Goal: Task Accomplishment & Management: Complete application form

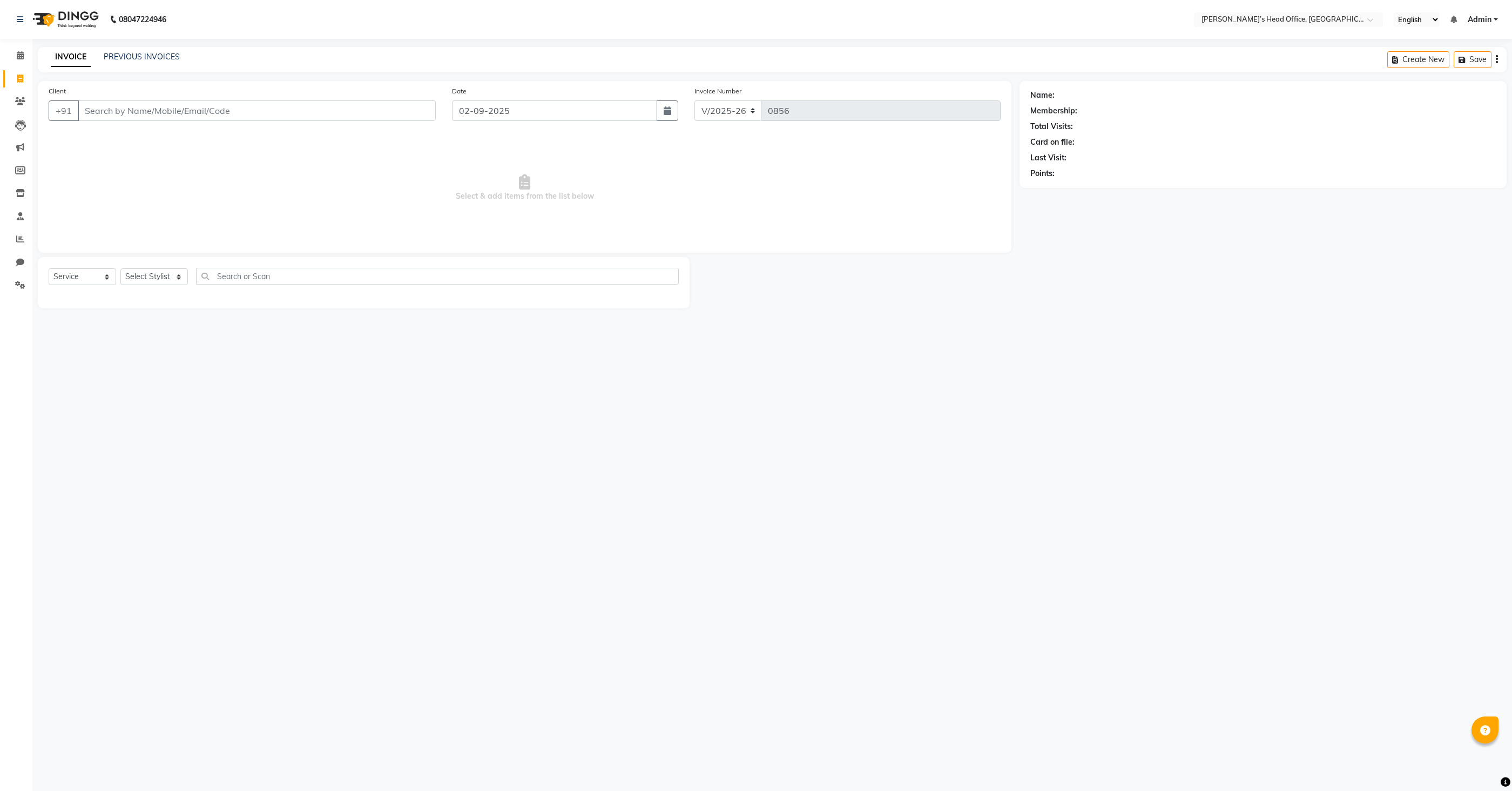
select select "7682"
select select "service"
click at [158, 274] on select "Select Stylist [PERSON_NAME] [PERSON_NAME] [PERSON_NAME] [PERSON_NAME] [PERSON_…" at bounding box center [154, 276] width 67 height 17
select select "68041"
click at [120, 268] on select "Select Stylist [PERSON_NAME] [PERSON_NAME] [PERSON_NAME] [PERSON_NAME] [PERSON_…" at bounding box center [154, 276] width 67 height 17
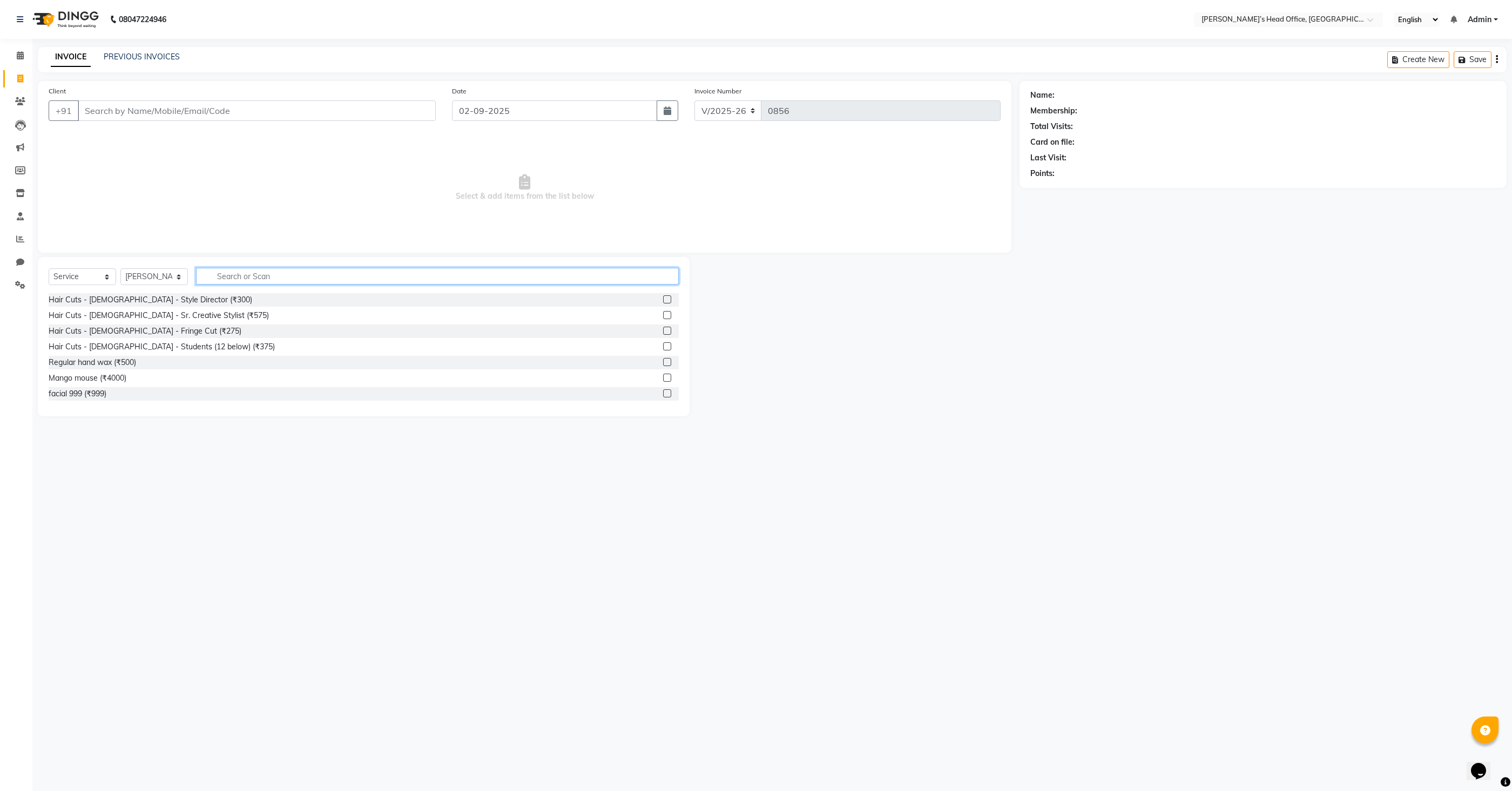
click at [250, 275] on input "text" at bounding box center [438, 276] width 483 height 17
type input "t"
type input "hair c"
click at [667, 313] on label at bounding box center [667, 314] width 8 height 8
click at [667, 313] on input "checkbox" at bounding box center [667, 316] width 7 height 7
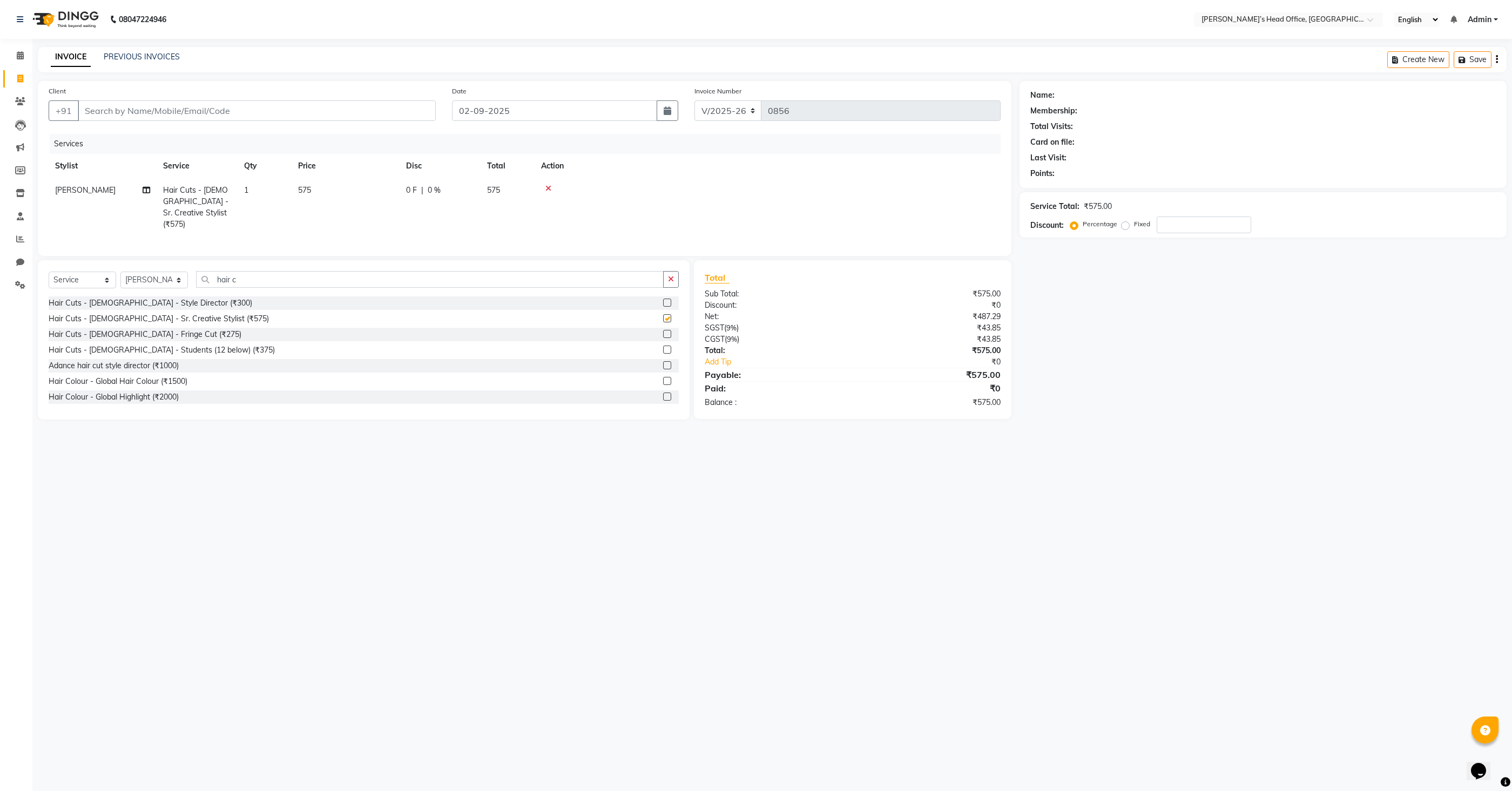
checkbox input "false"
click at [300, 192] on span "575" at bounding box center [304, 190] width 13 height 9
select select "68041"
click at [388, 194] on input "575" at bounding box center [396, 193] width 95 height 17
type input "400"
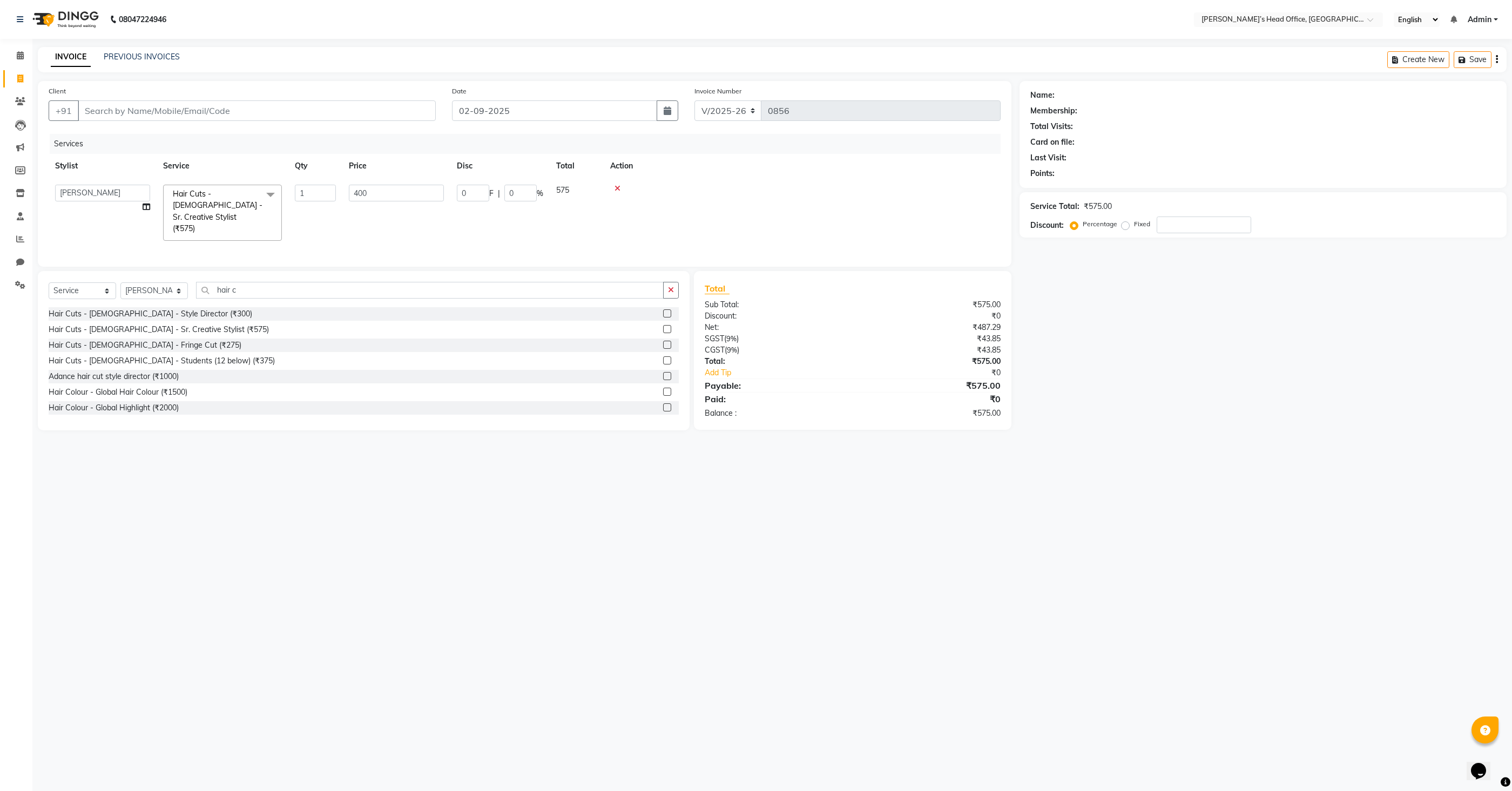
click at [387, 225] on div "Services Stylist Service Qty Price Disc Total Action [PERSON_NAME] [PERSON_NAME…" at bounding box center [525, 195] width 952 height 122
click at [665, 362] on label at bounding box center [667, 365] width 8 height 8
click at [665, 362] on input "checkbox" at bounding box center [667, 366] width 7 height 7
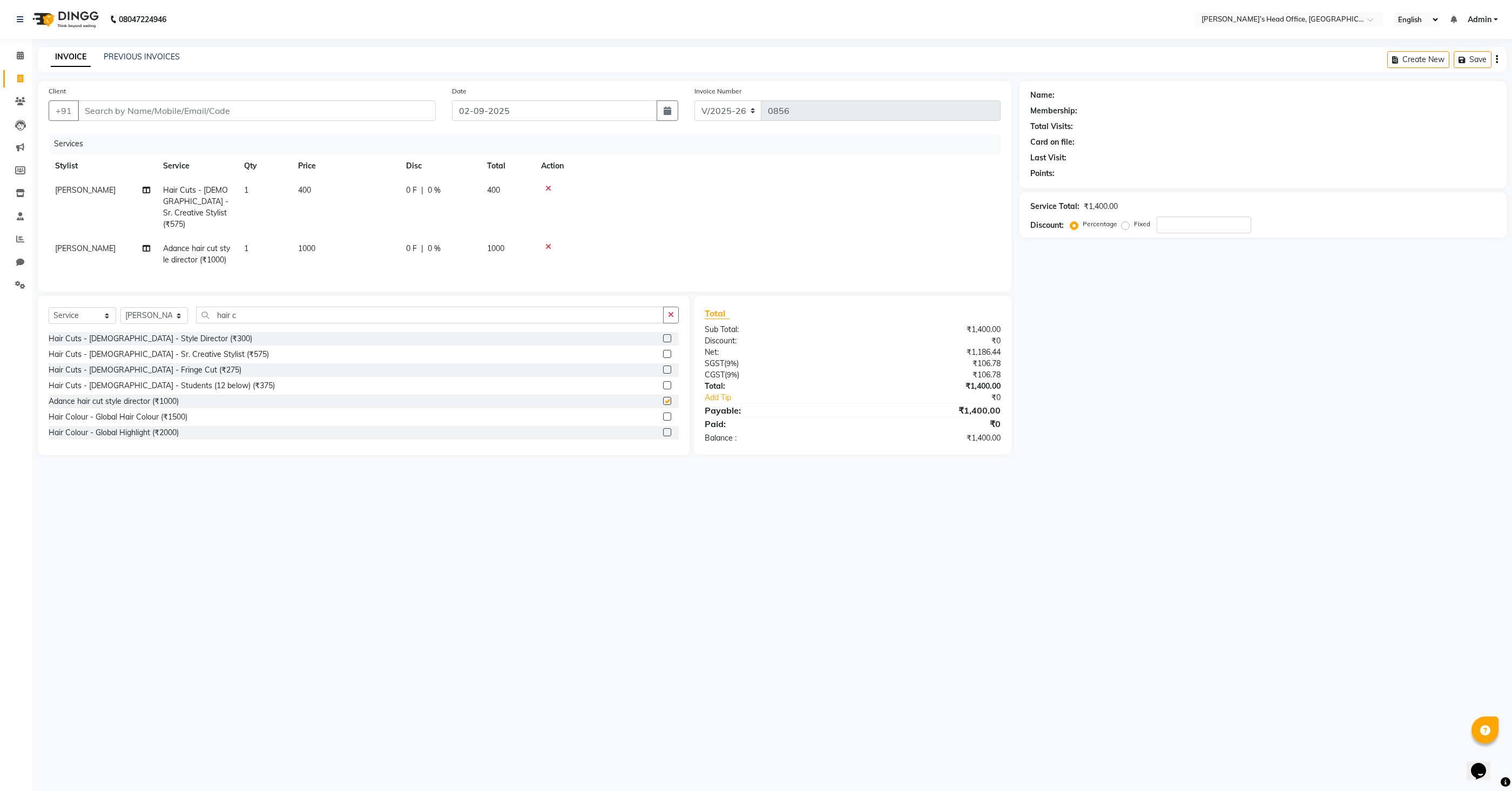
checkbox input "false"
click at [549, 185] on icon at bounding box center [548, 188] width 6 height 7
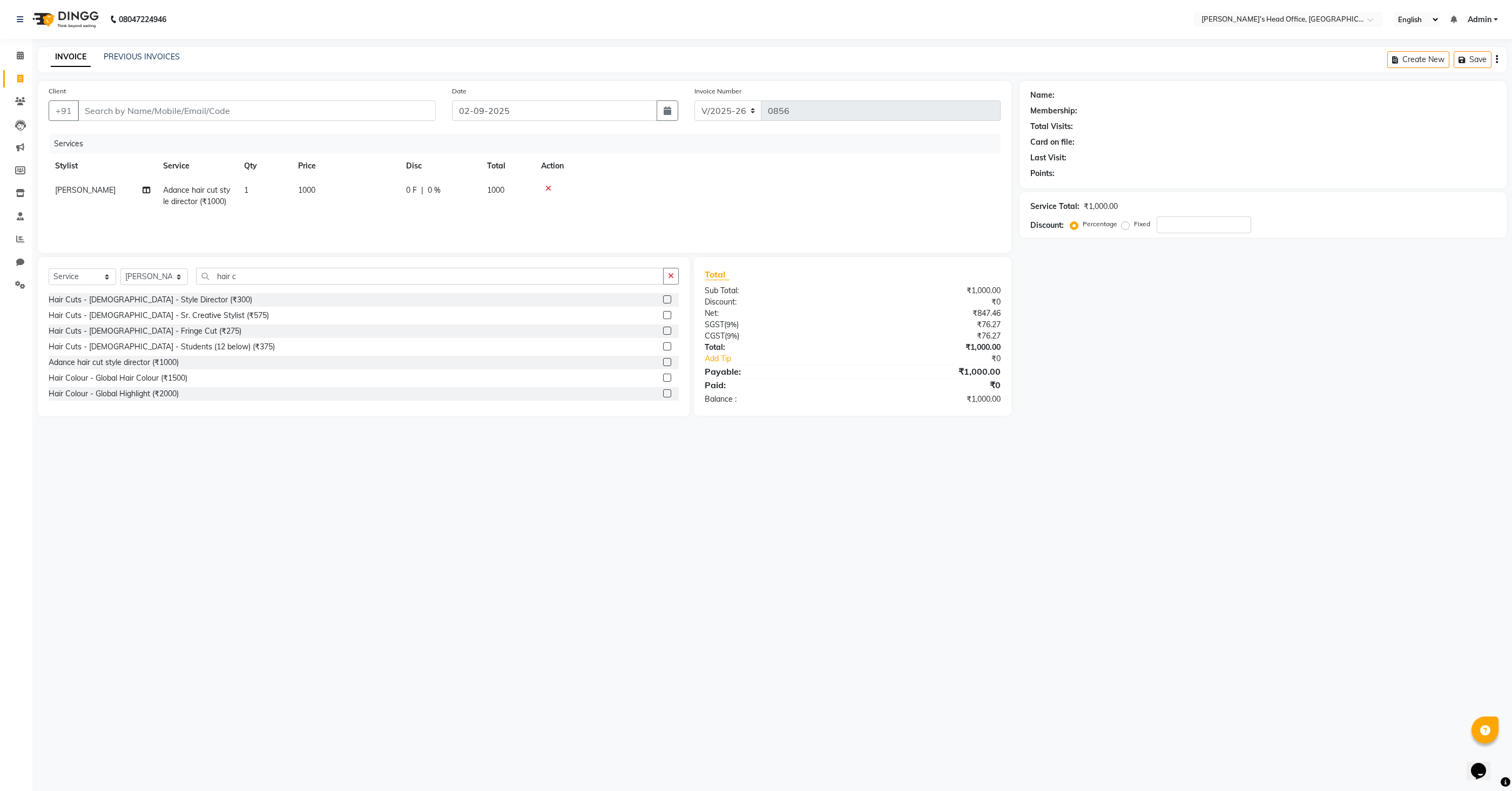
click at [313, 187] on span "1000" at bounding box center [306, 190] width 17 height 9
select select "68041"
click at [385, 195] on input "1000" at bounding box center [396, 193] width 95 height 17
type input "500"
click at [431, 226] on div "Services Stylist Service Qty Price Disc Total Action [PERSON_NAME] [PERSON_NAME…" at bounding box center [525, 188] width 952 height 108
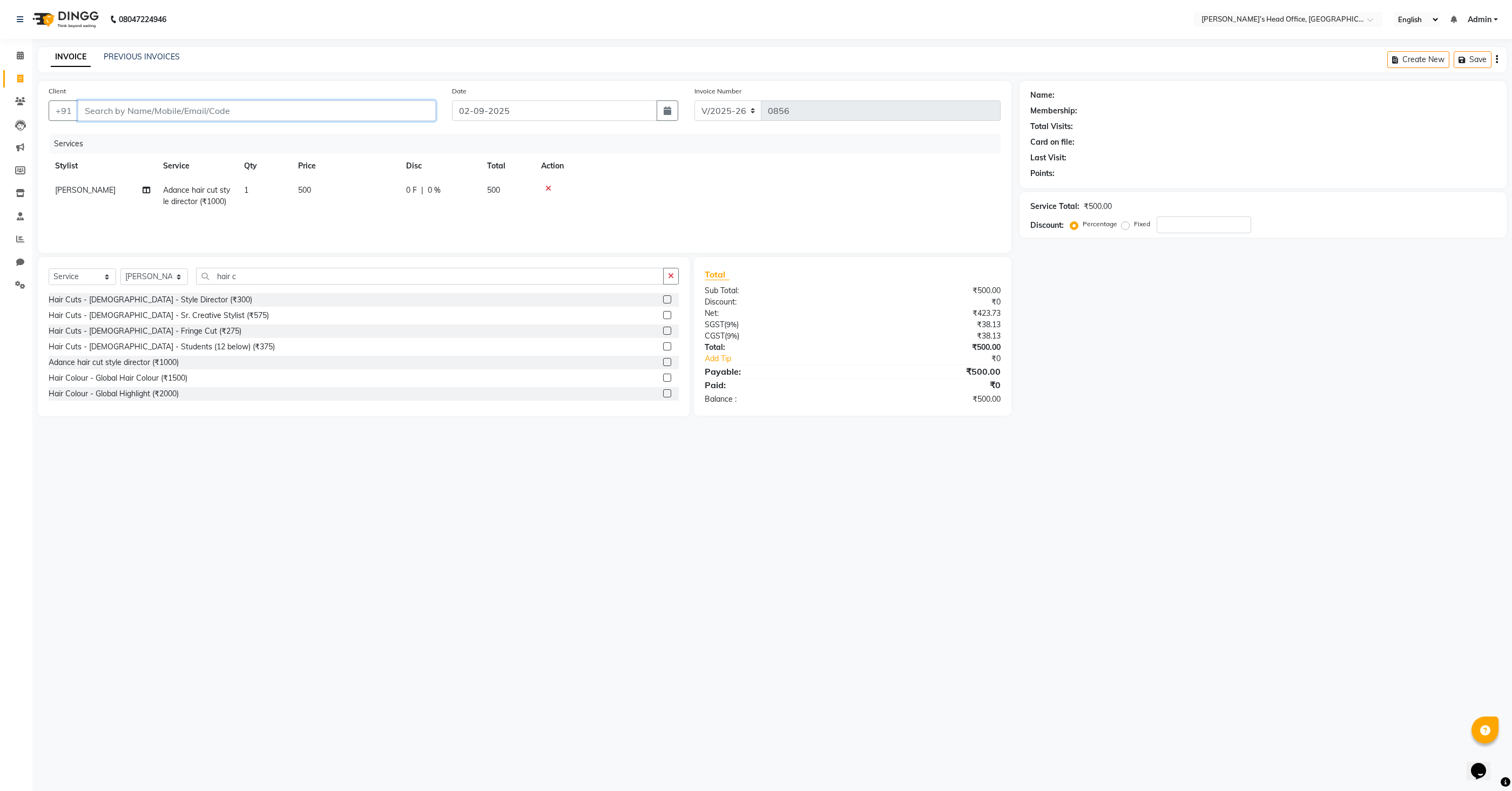
click at [354, 112] on input "Client" at bounding box center [256, 111] width 358 height 20
type input "7"
type input "0"
type input "7021406548"
click at [398, 114] on span "Add Client" at bounding box center [408, 110] width 43 height 11
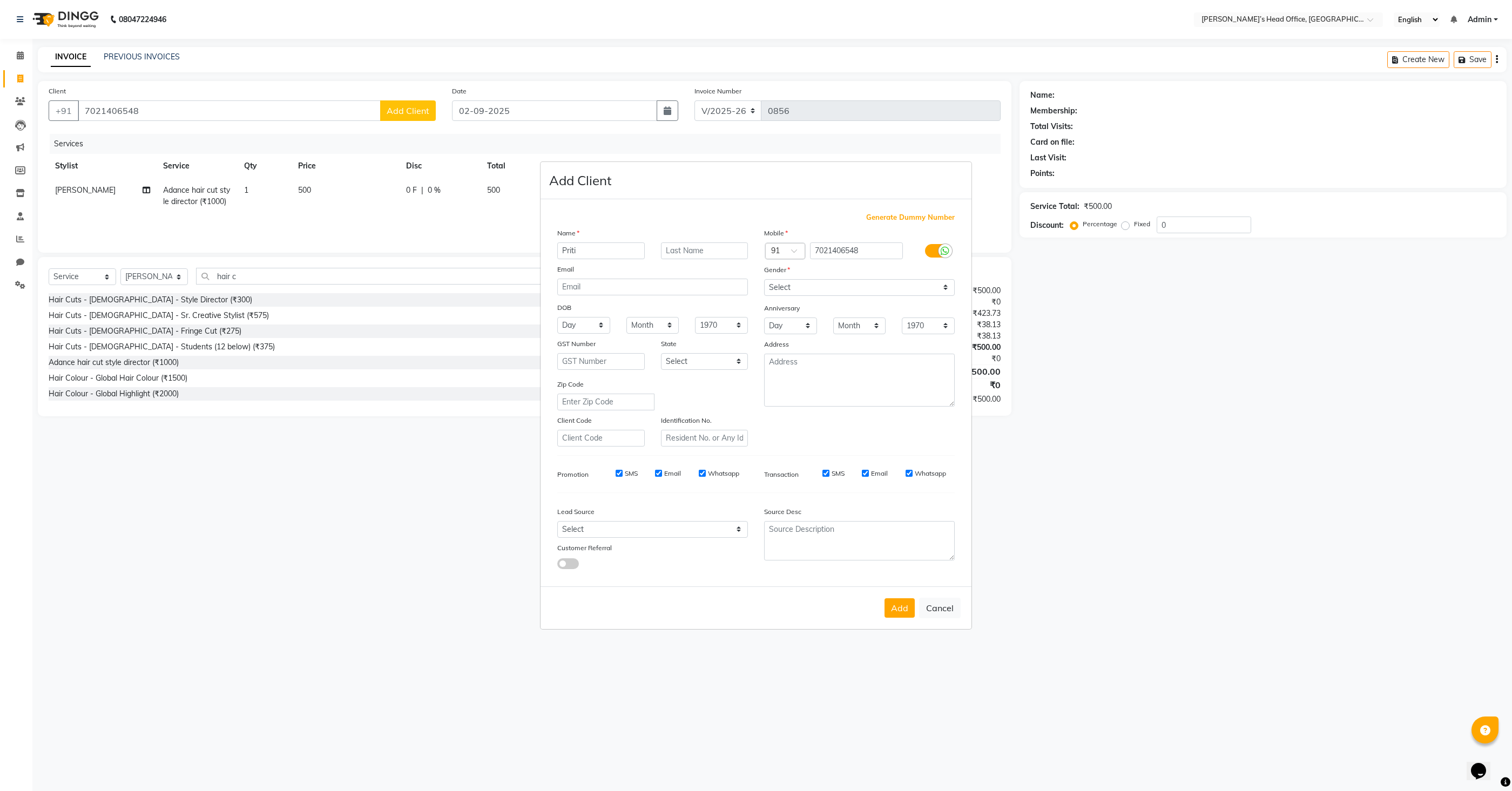
type input "Priti"
click at [713, 254] on input "text" at bounding box center [704, 251] width 88 height 17
type input "[PERSON_NAME]"
click at [903, 287] on select "Select [DEMOGRAPHIC_DATA] [DEMOGRAPHIC_DATA] Other Prefer Not To Say" at bounding box center [859, 287] width 191 height 17
select select "[DEMOGRAPHIC_DATA]"
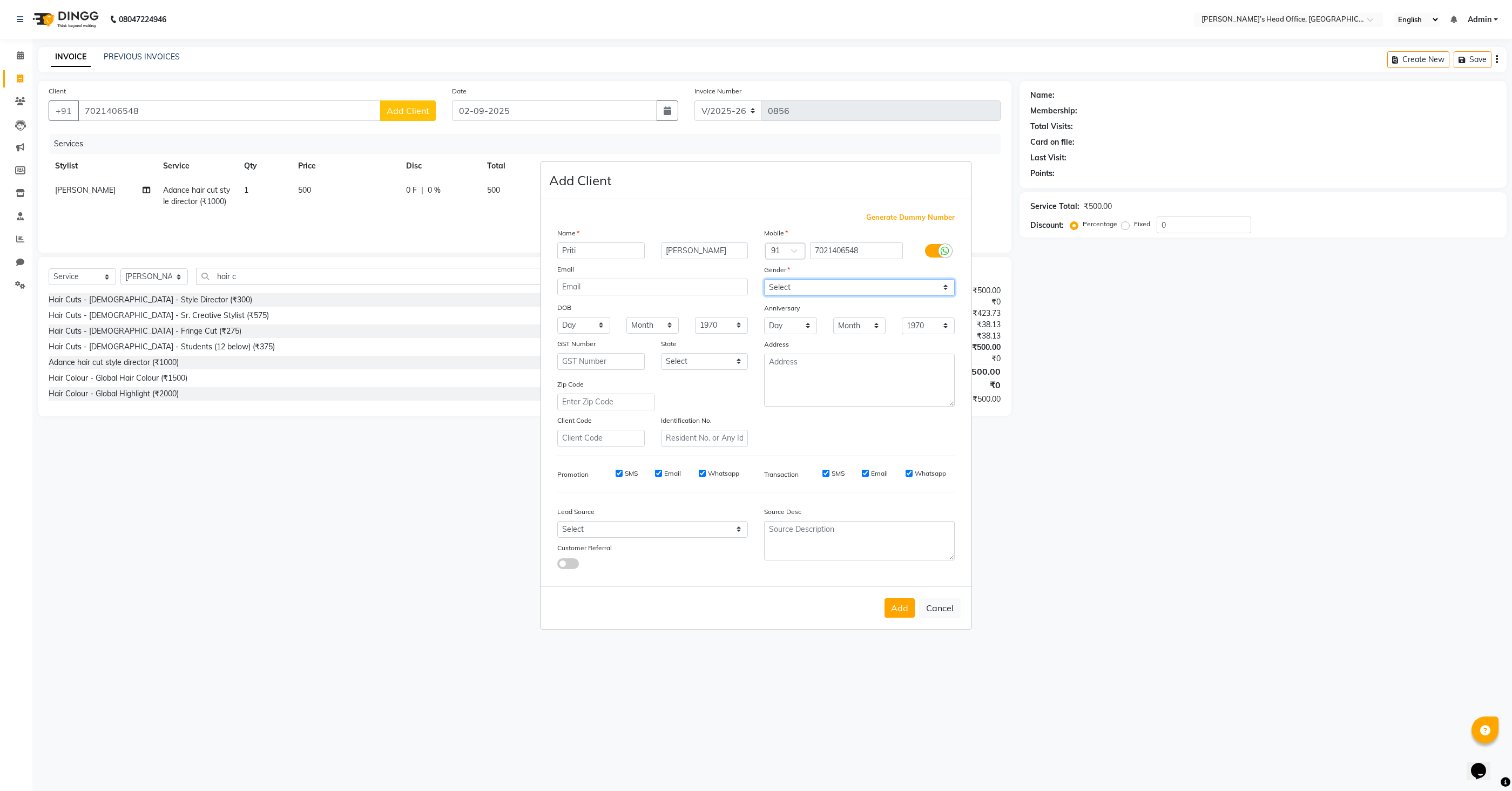
click at [764, 279] on select "Select [DEMOGRAPHIC_DATA] [DEMOGRAPHIC_DATA] Other Prefer Not To Say" at bounding box center [859, 287] width 191 height 17
click at [906, 615] on button "Add" at bounding box center [900, 608] width 30 height 20
select select
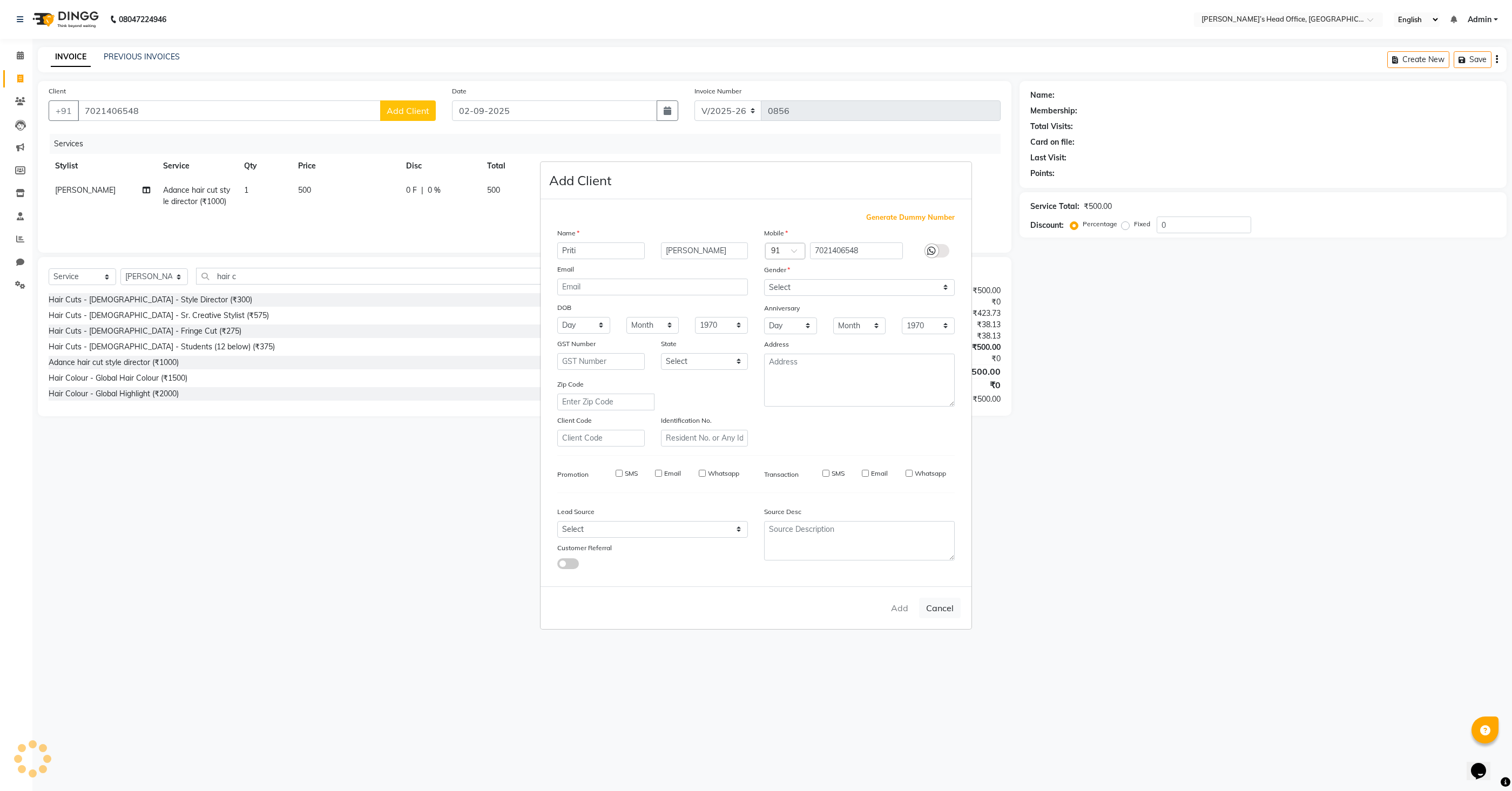
select select
checkbox input "false"
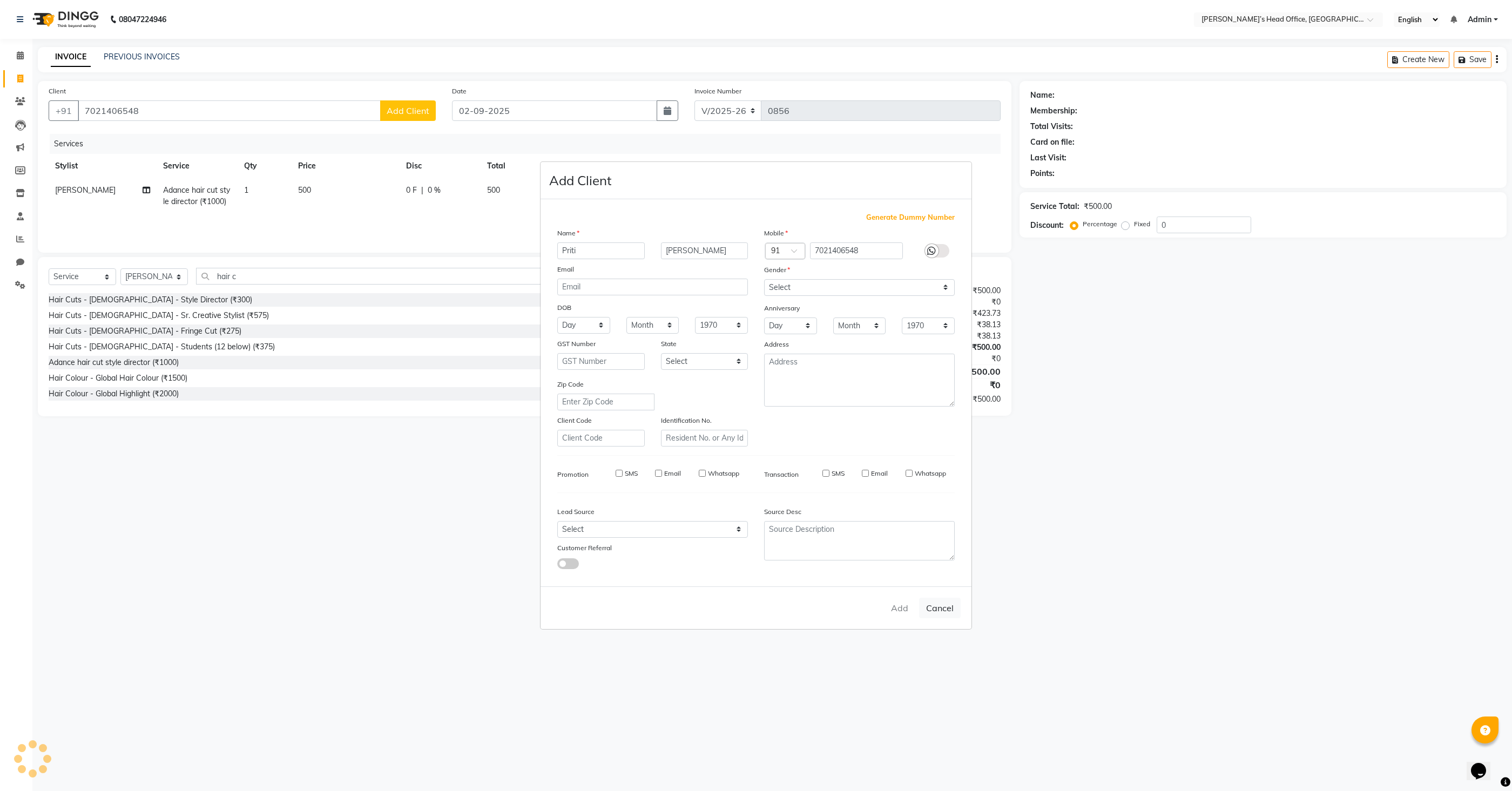
checkbox input "false"
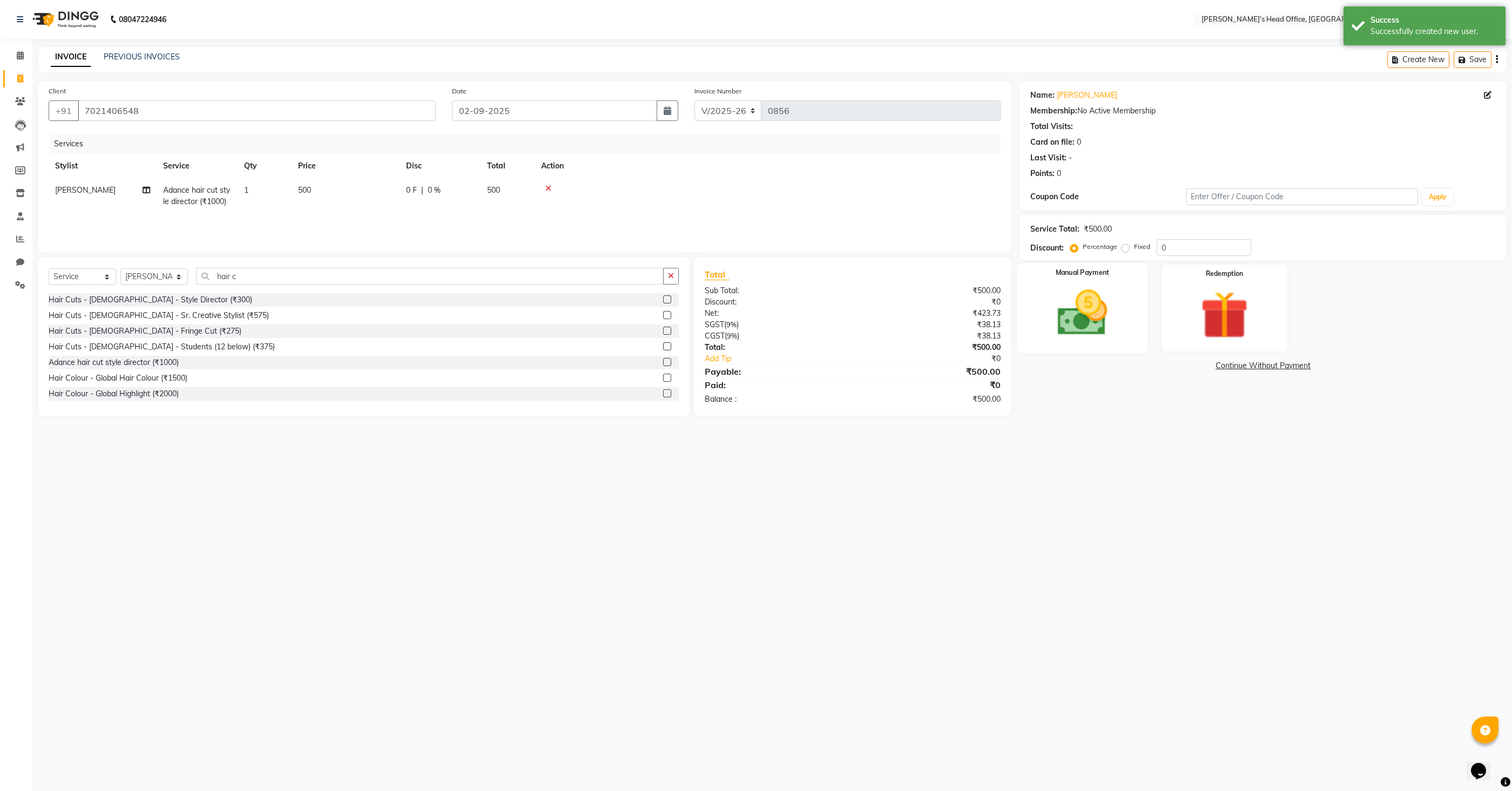
click at [1081, 309] on img at bounding box center [1083, 313] width 81 height 58
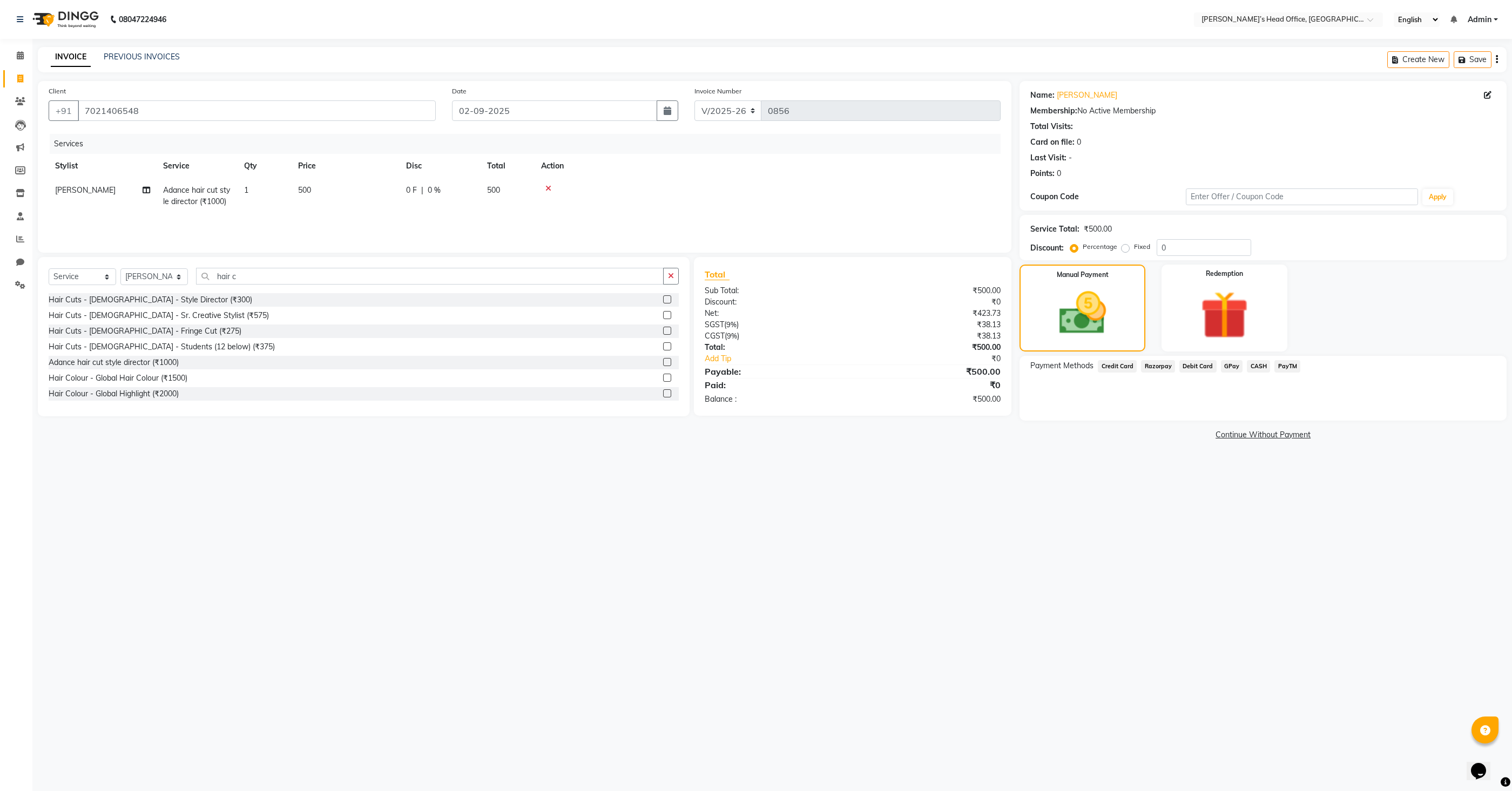
click at [1236, 368] on span "GPay" at bounding box center [1232, 366] width 22 height 12
click at [1272, 419] on button "Add Payment" at bounding box center [1343, 423] width 304 height 17
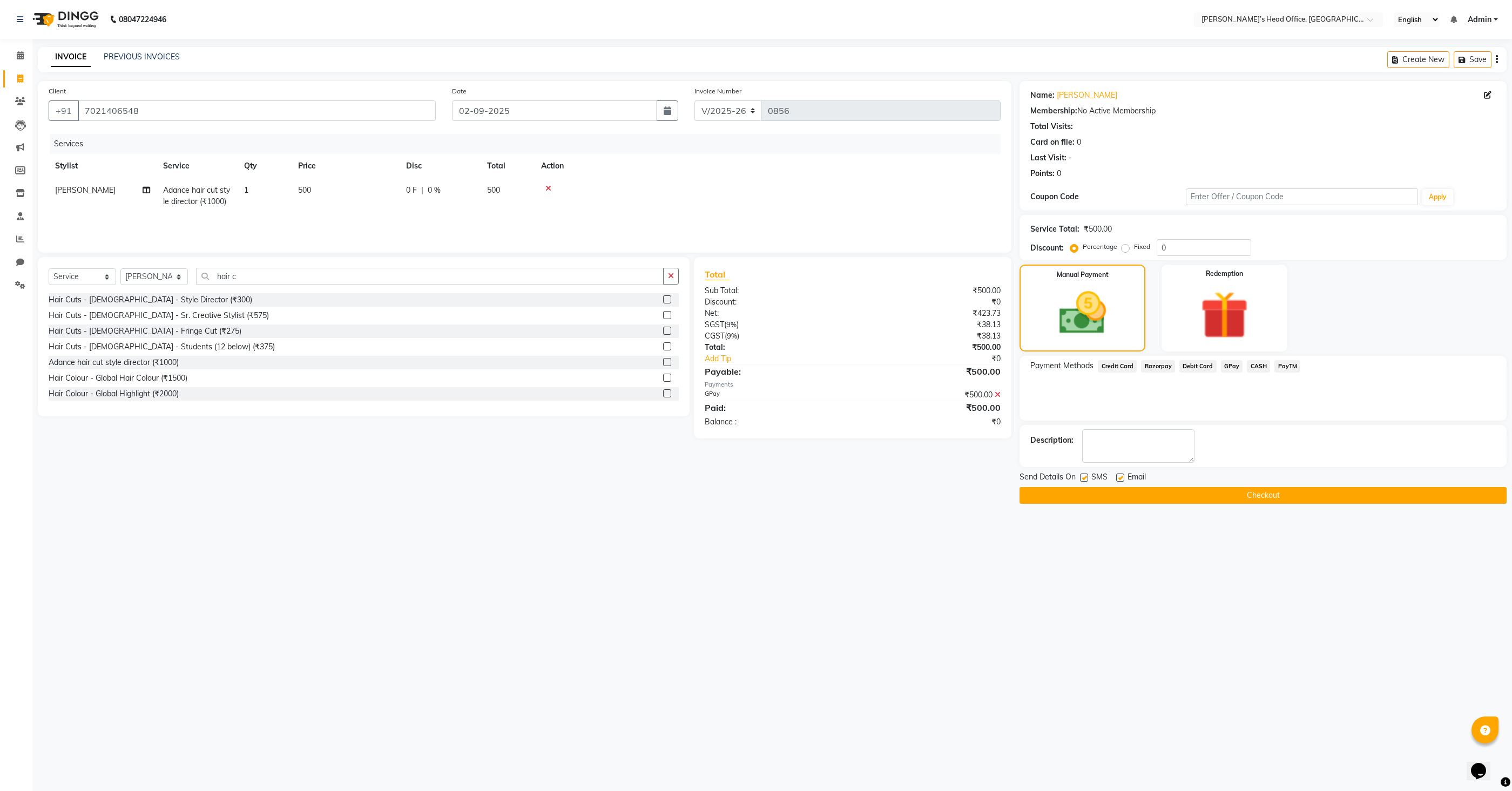
click at [1213, 495] on button "Checkout" at bounding box center [1263, 495] width 487 height 17
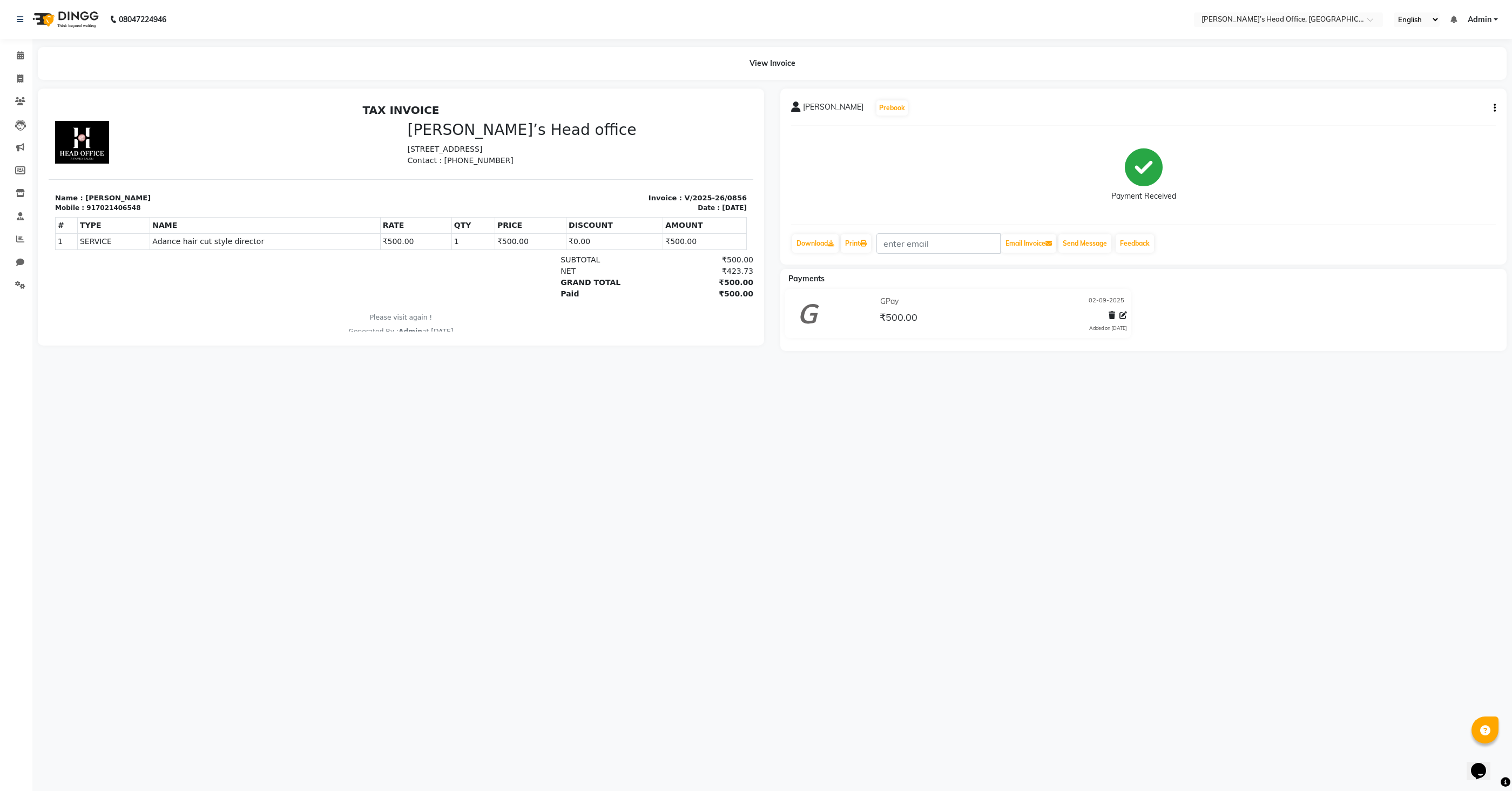
scroll to position [1, 0]
click at [21, 78] on icon at bounding box center [20, 78] width 6 height 8
select select "7682"
select select "service"
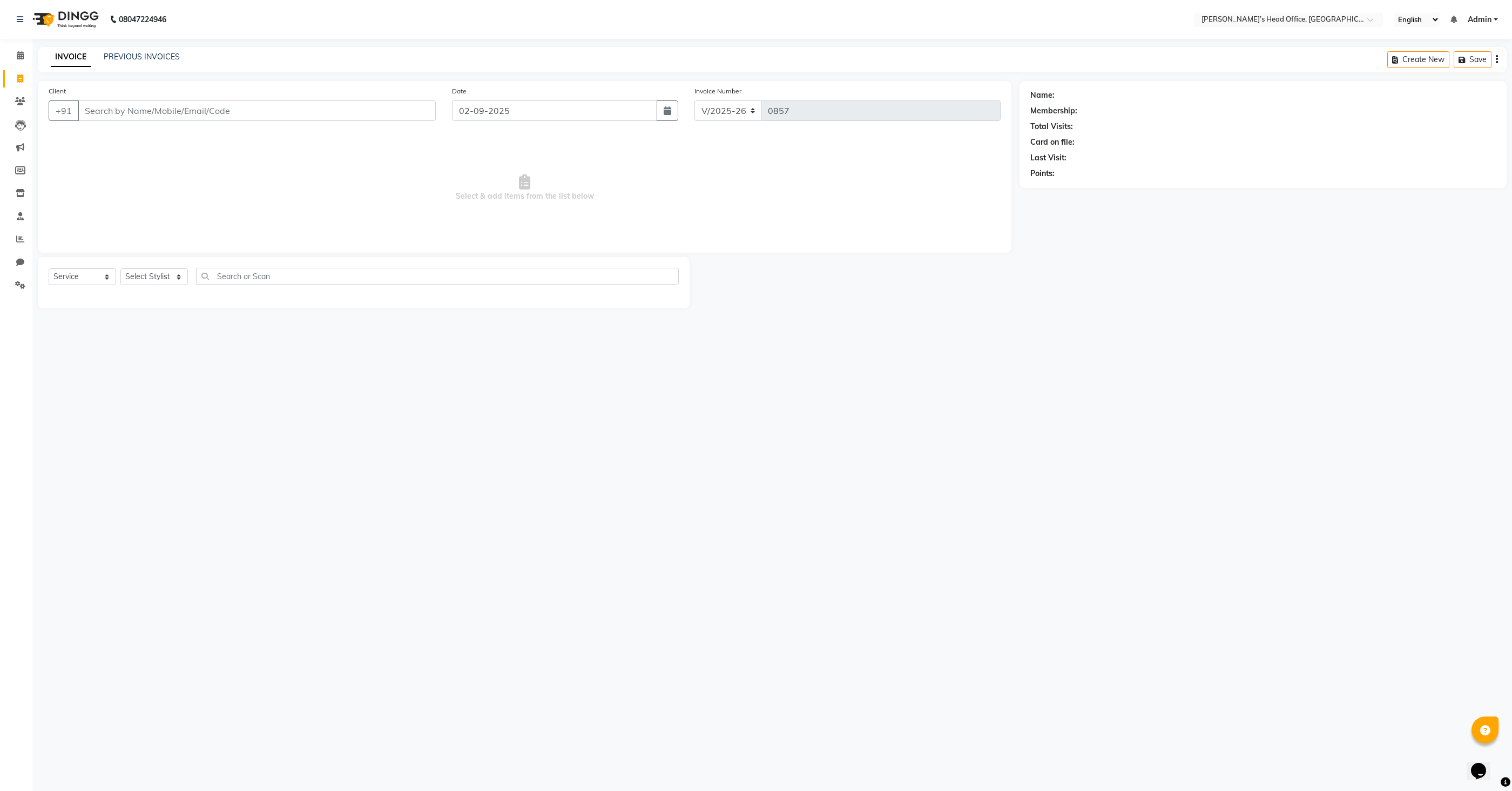
click at [151, 117] on input "Client" at bounding box center [256, 111] width 358 height 20
click at [156, 274] on select "Select Stylist [PERSON_NAME] [PERSON_NAME] [PERSON_NAME] [PERSON_NAME] [PERSON_…" at bounding box center [154, 276] width 67 height 17
select select "79775"
click at [120, 268] on select "Select Stylist [PERSON_NAME] [PERSON_NAME] [PERSON_NAME] [PERSON_NAME] [PERSON_…" at bounding box center [154, 276] width 67 height 17
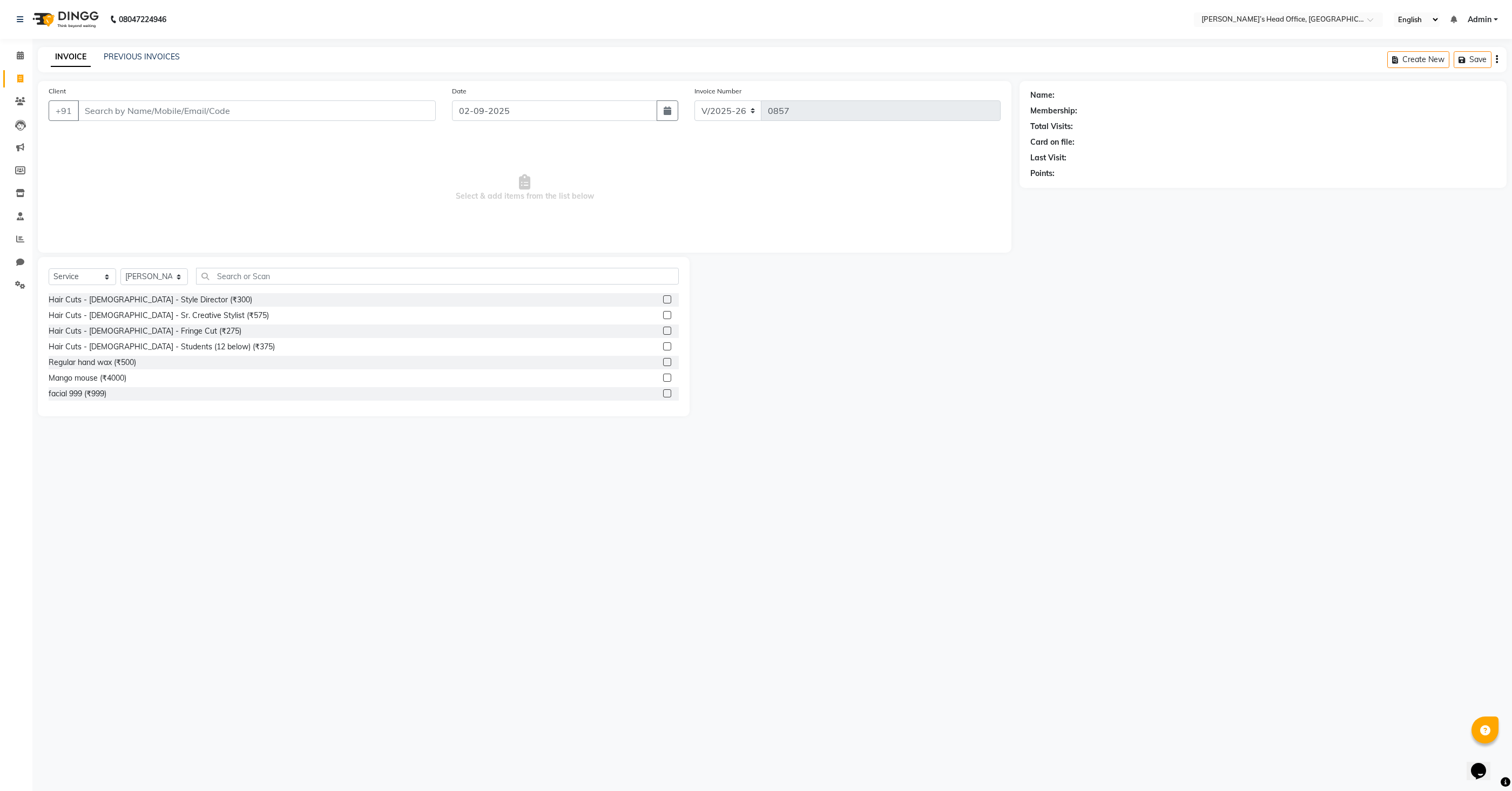
click at [669, 300] on label at bounding box center [667, 299] width 8 height 8
click at [669, 300] on input "checkbox" at bounding box center [667, 300] width 7 height 7
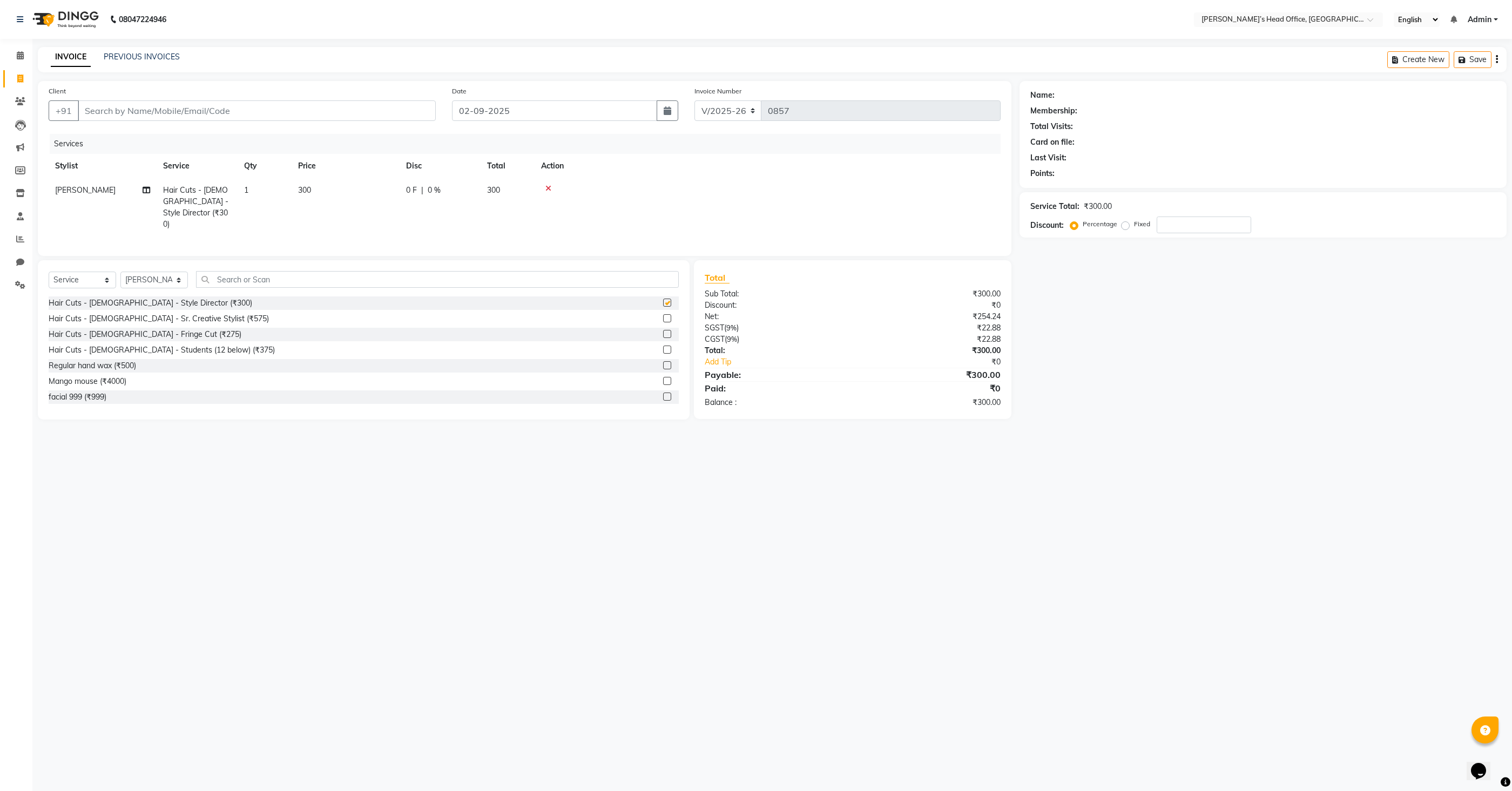
checkbox input "false"
click at [310, 192] on span "300" at bounding box center [304, 190] width 13 height 9
select select "79775"
click at [380, 192] on input "300" at bounding box center [396, 193] width 95 height 17
type input "150"
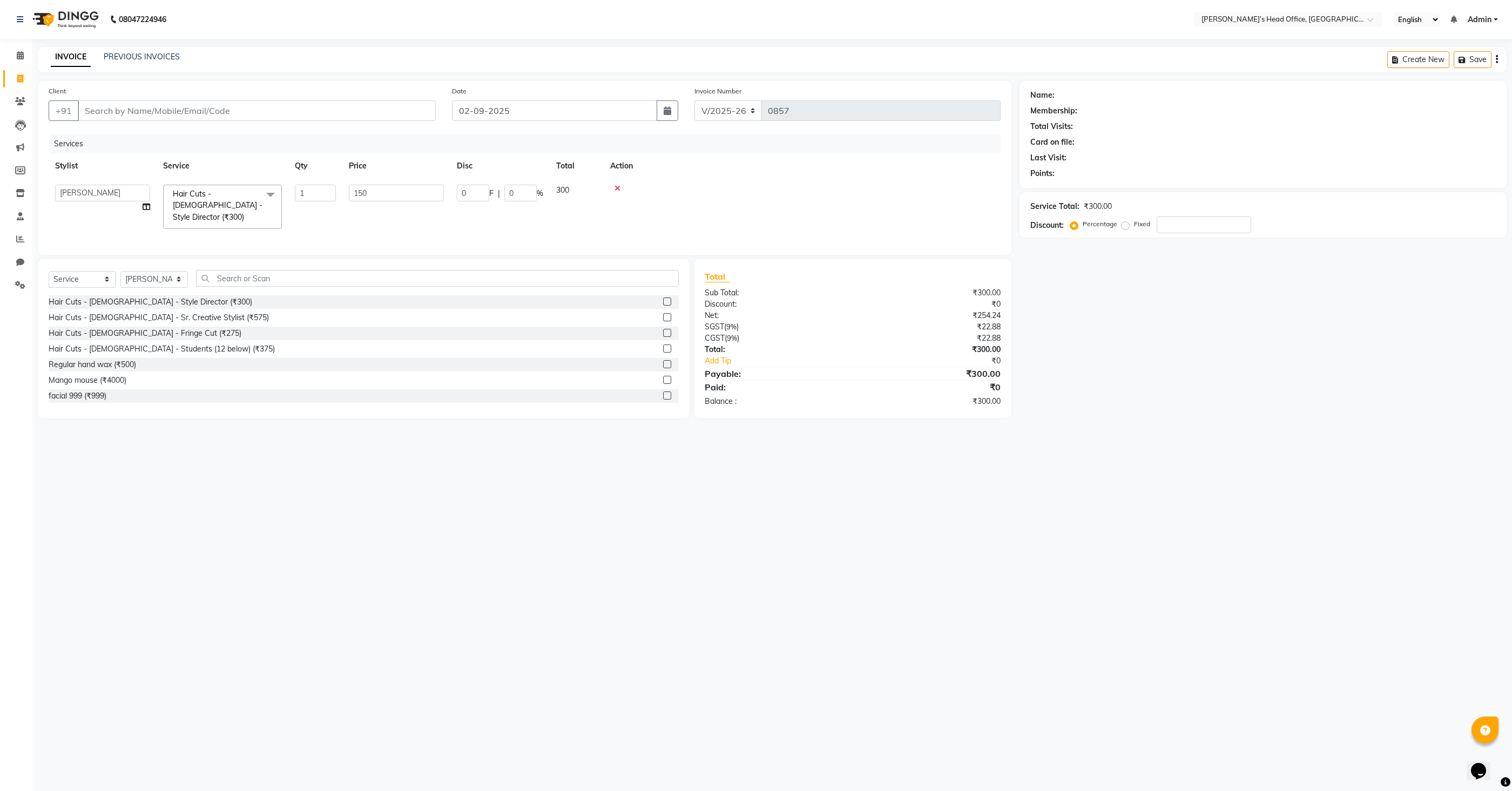
click at [391, 231] on div "Services Stylist Service Qty Price Disc Total Action [PERSON_NAME] [PERSON_NAME…" at bounding box center [525, 189] width 952 height 110
click at [317, 112] on input "Client" at bounding box center [256, 111] width 358 height 20
type input "8"
type input "0"
type input "8806353500"
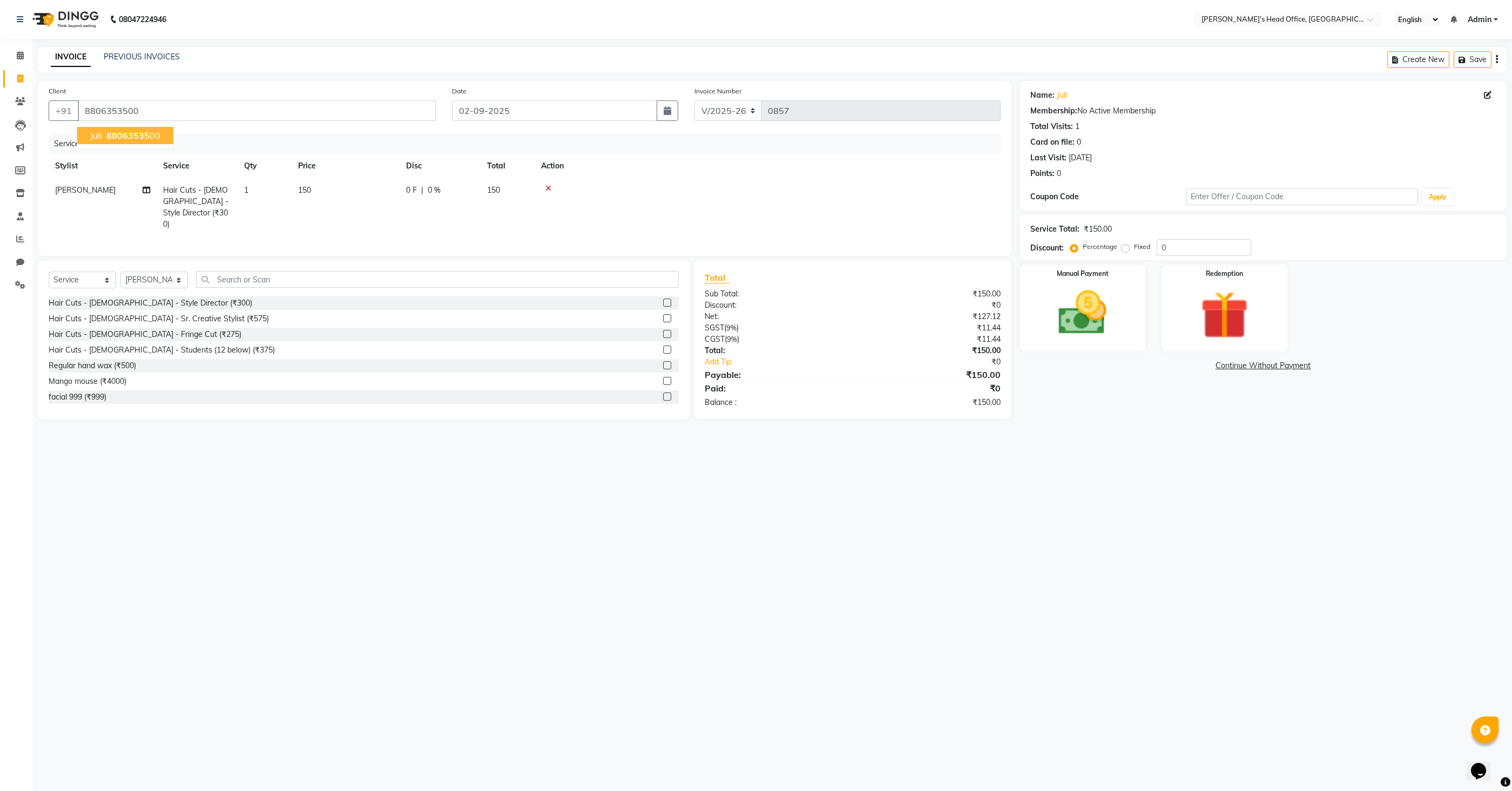
click at [146, 135] on span "88063535" at bounding box center [128, 135] width 43 height 11
drag, startPoint x: 1093, startPoint y: 297, endPoint x: 955, endPoint y: 277, distance: 139.4
click at [1092, 297] on img at bounding box center [1082, 313] width 78 height 56
click at [1227, 369] on span "GPay" at bounding box center [1232, 366] width 22 height 12
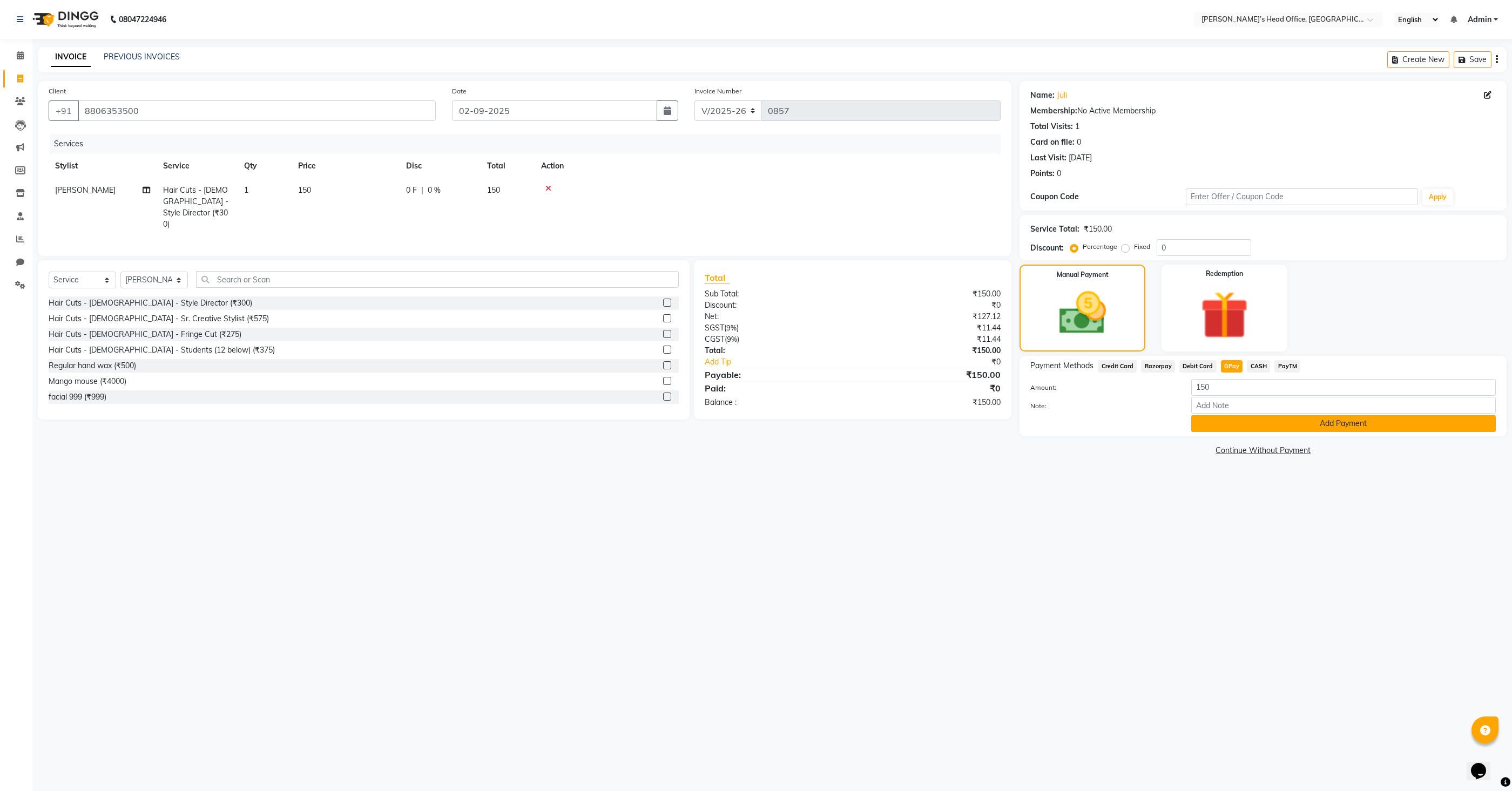
click at [1289, 420] on button "Add Payment" at bounding box center [1343, 423] width 304 height 17
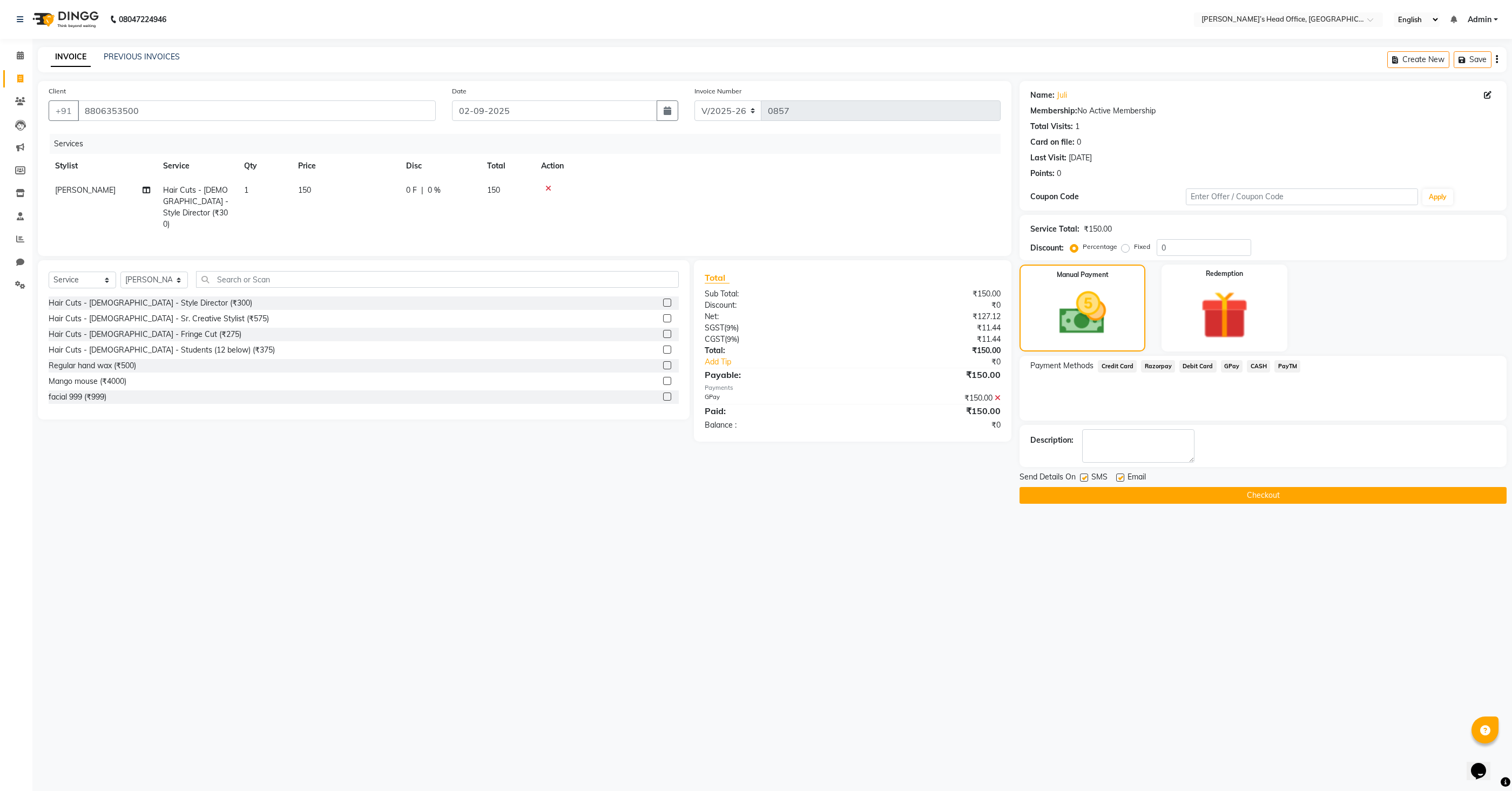
click at [1270, 492] on button "Checkout" at bounding box center [1263, 495] width 487 height 17
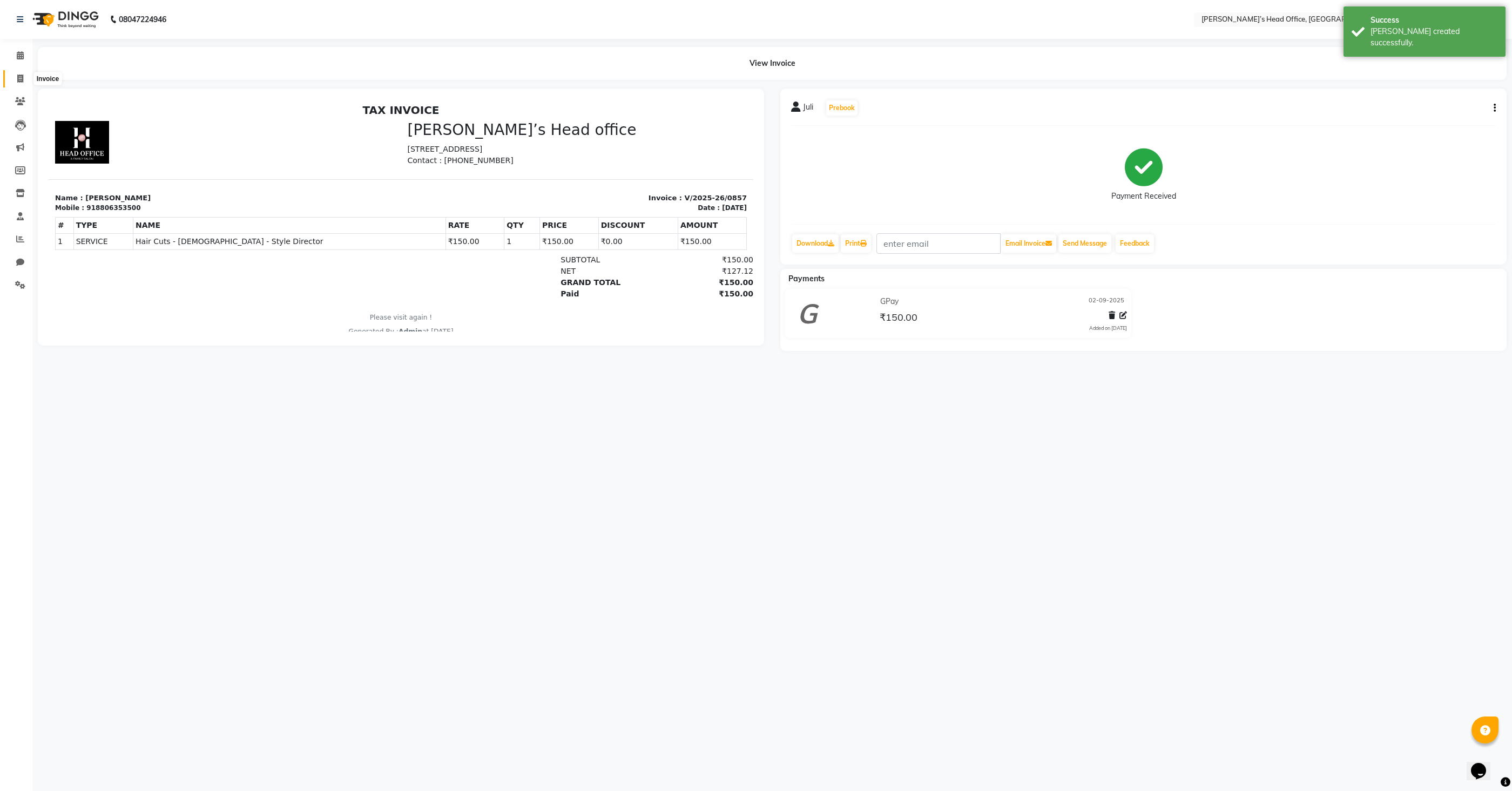
click at [22, 83] on icon at bounding box center [20, 78] width 6 height 8
select select "7682"
select select "service"
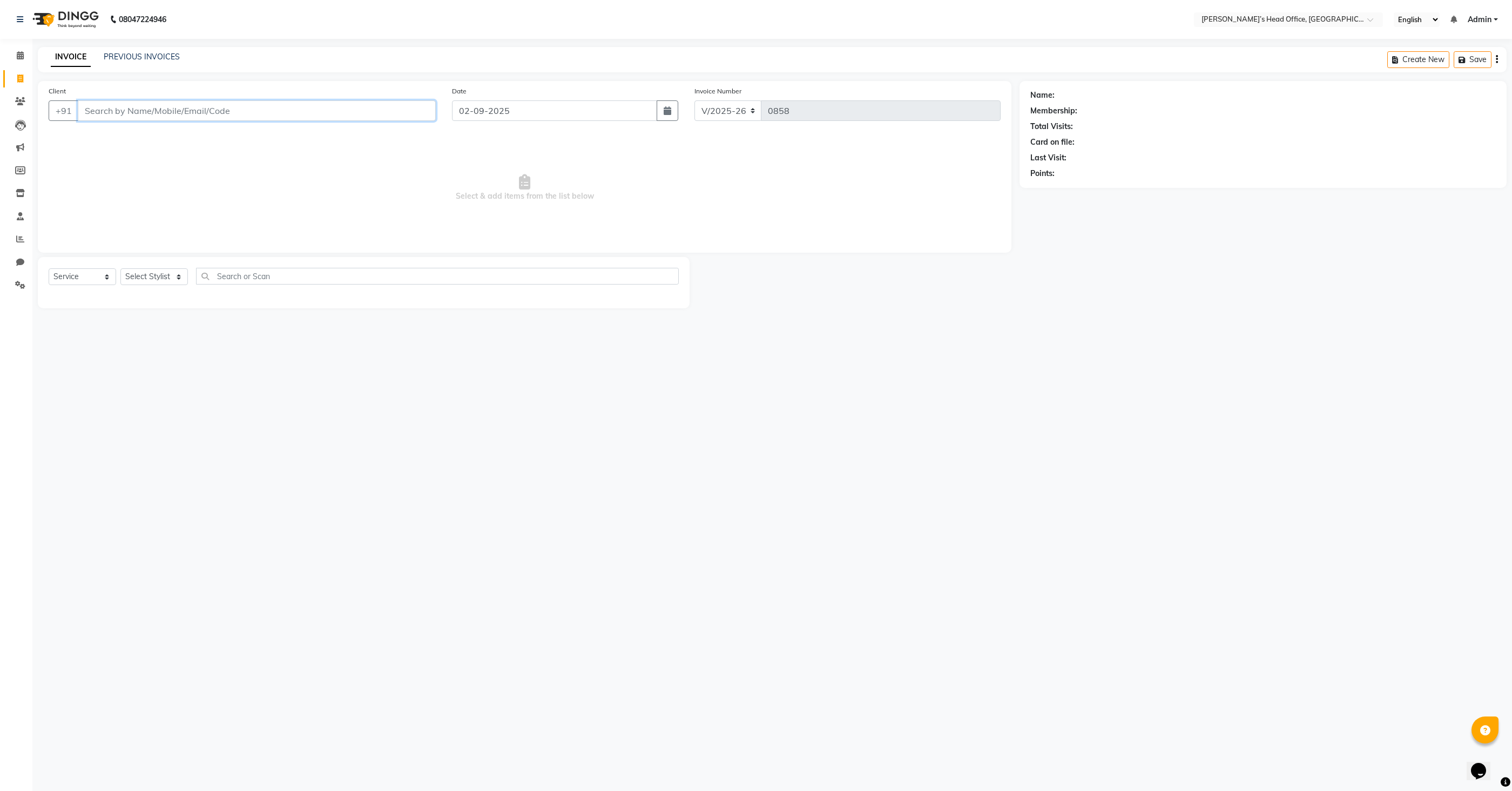
click at [126, 116] on input "Client" at bounding box center [256, 111] width 358 height 20
type input "8655880068"
click at [396, 113] on span "Add Client" at bounding box center [408, 110] width 43 height 11
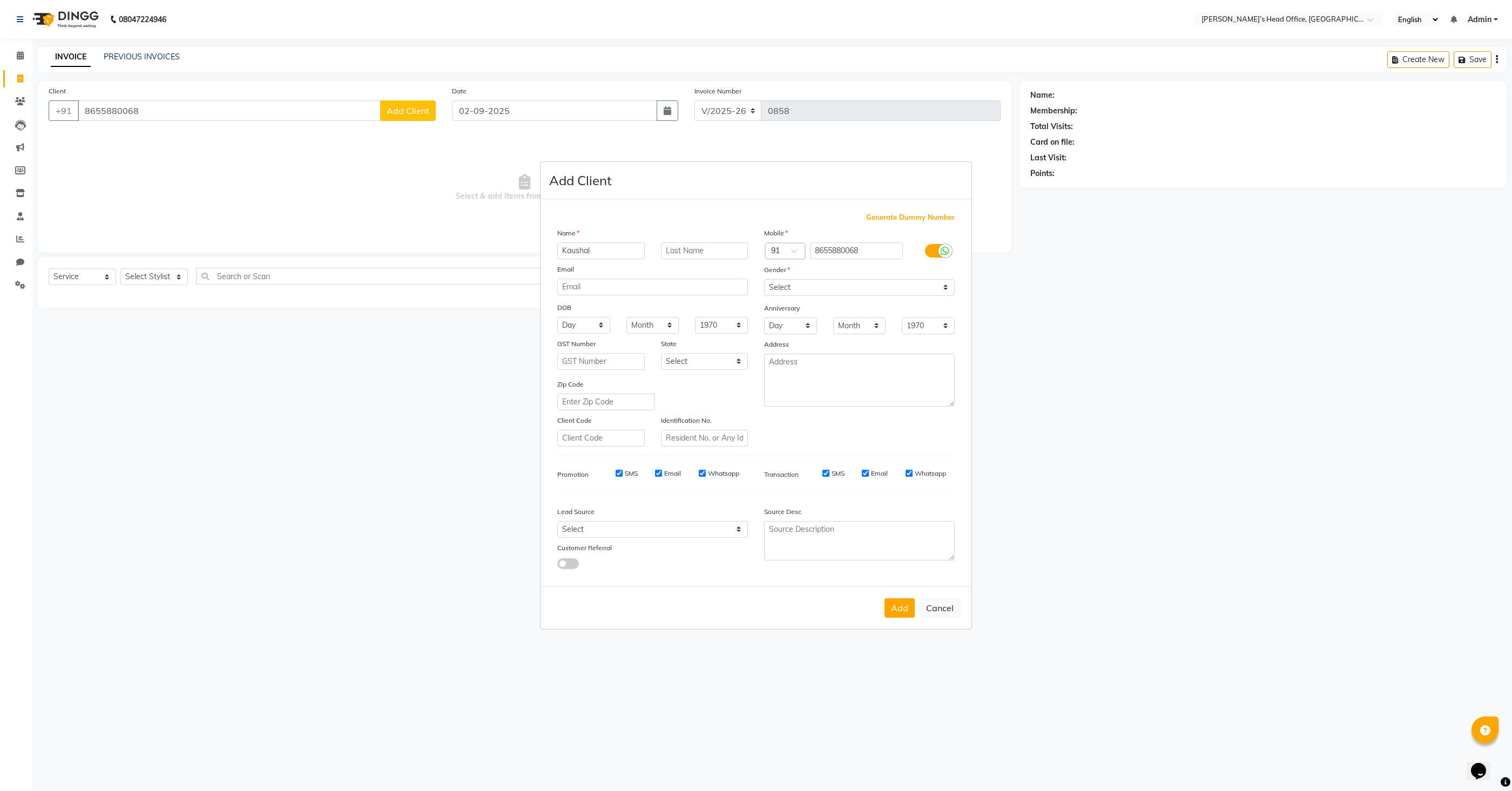
type input "Kaushal"
click at [807, 283] on select "Select [DEMOGRAPHIC_DATA] [DEMOGRAPHIC_DATA] Other Prefer Not To Say" at bounding box center [859, 287] width 191 height 17
select select "[DEMOGRAPHIC_DATA]"
click at [764, 279] on select "Select [DEMOGRAPHIC_DATA] [DEMOGRAPHIC_DATA] Other Prefer Not To Say" at bounding box center [859, 287] width 191 height 17
click at [911, 616] on button "Add" at bounding box center [900, 608] width 30 height 20
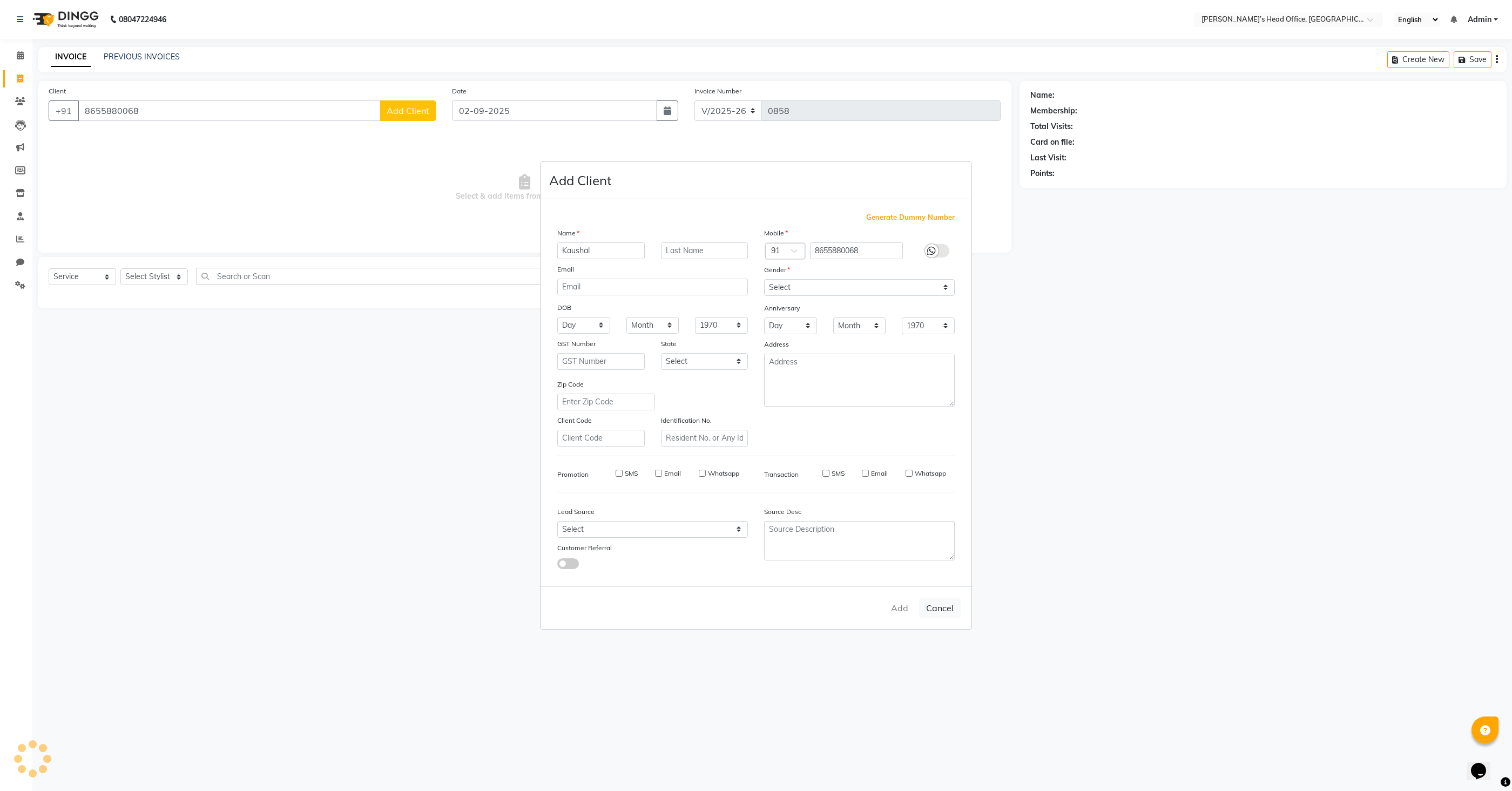
select select
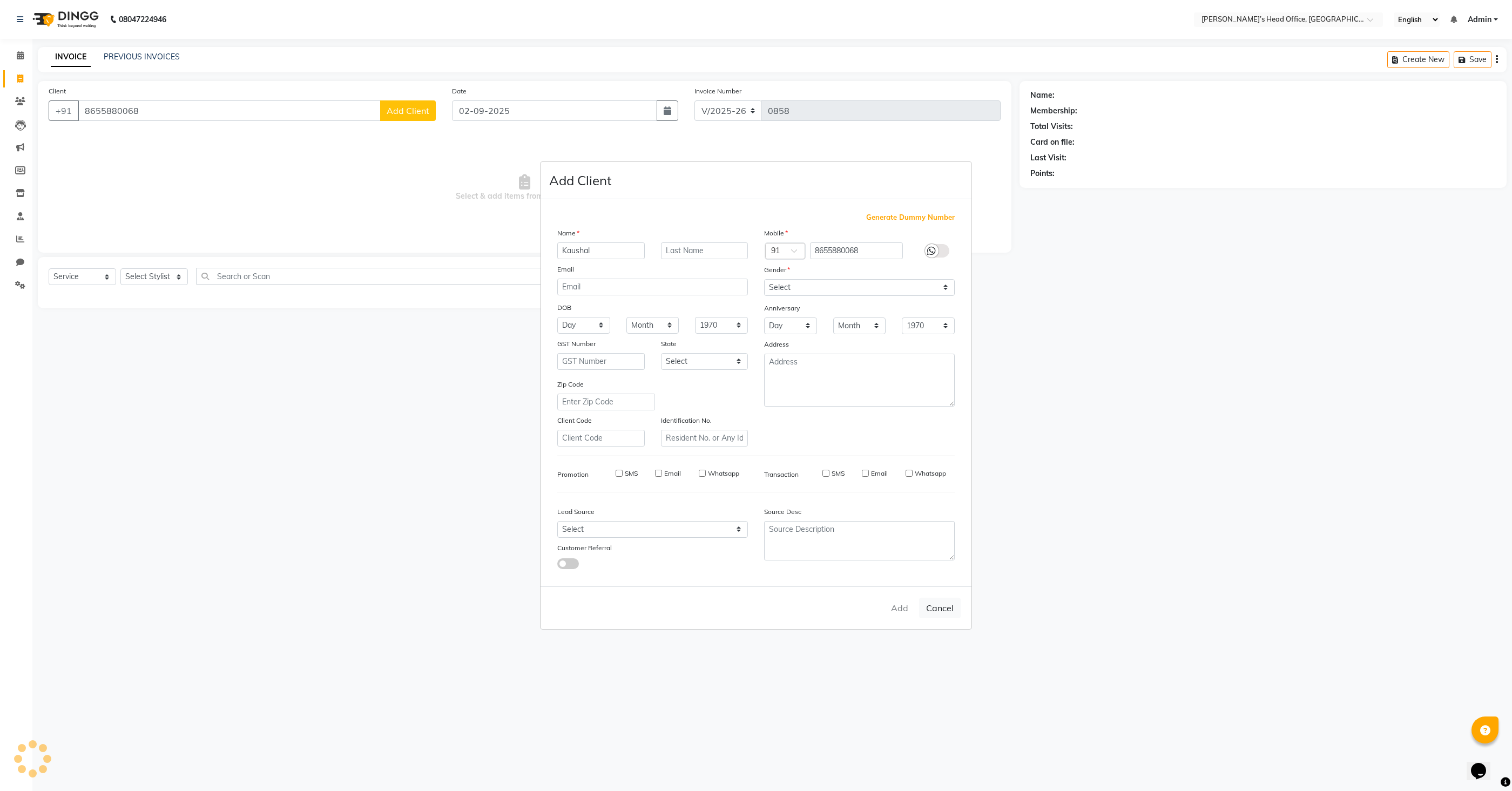
select select
checkbox input "false"
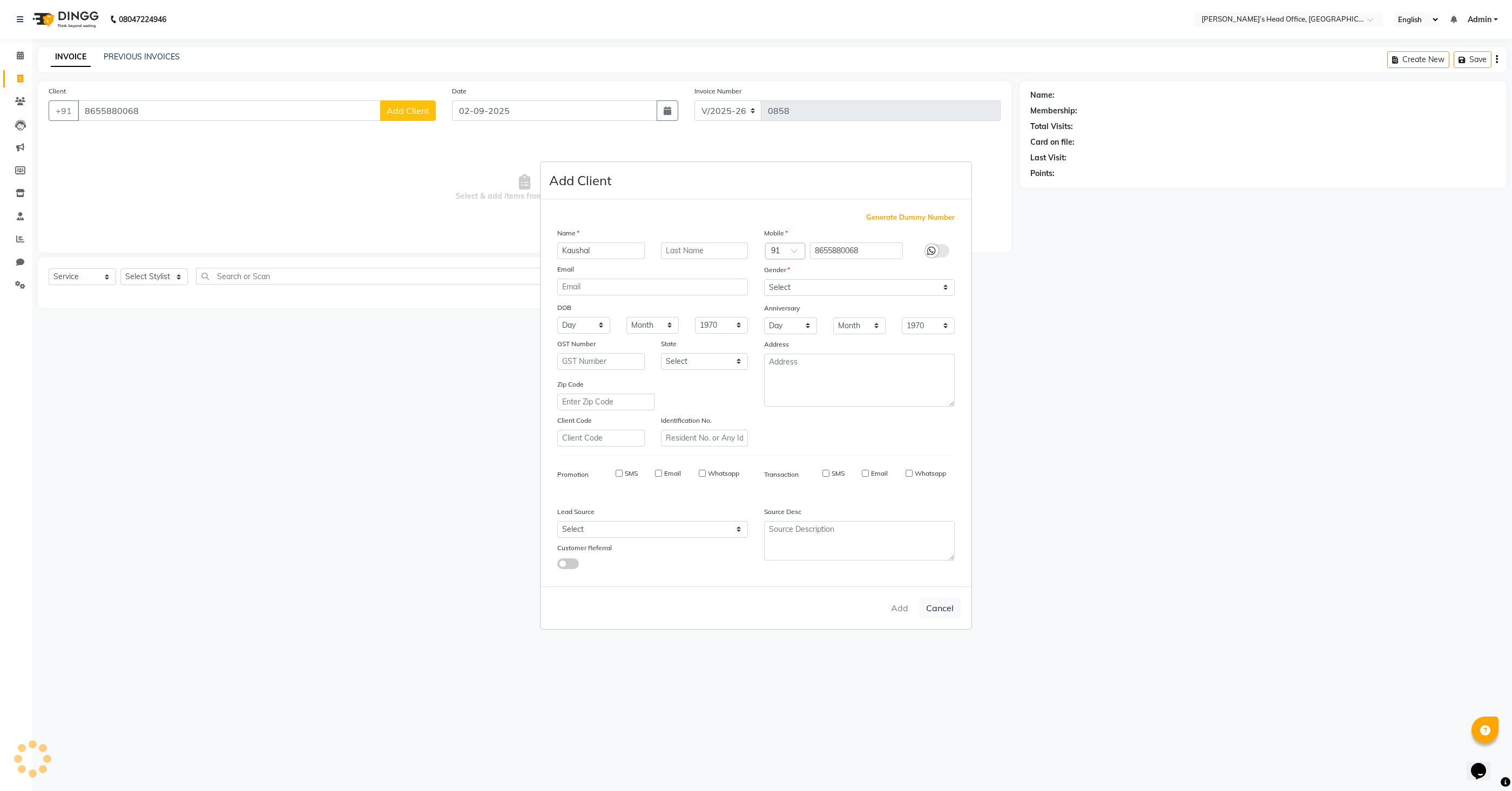
checkbox input "false"
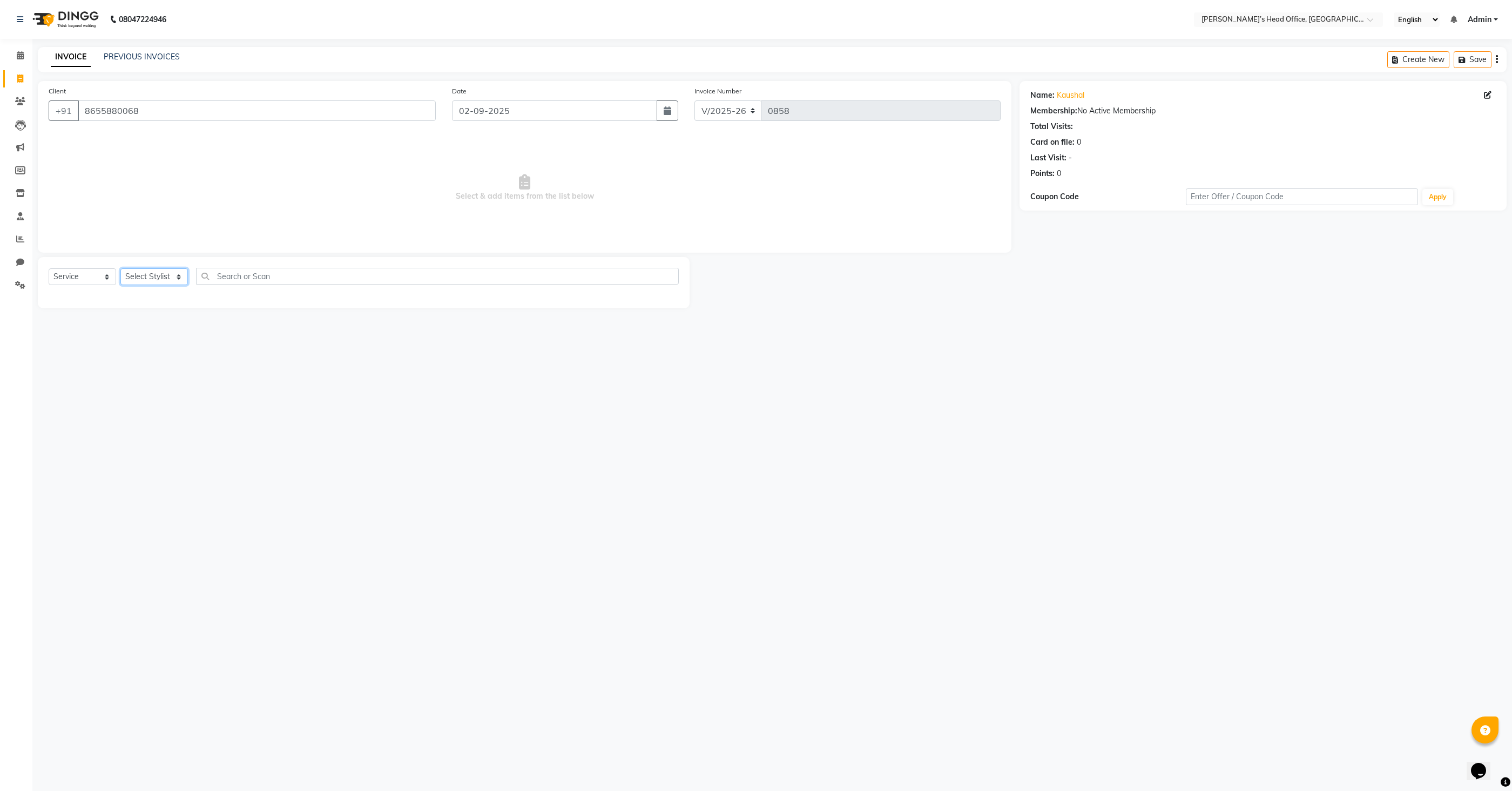
click at [149, 280] on select "Select Stylist [PERSON_NAME] [PERSON_NAME] [PERSON_NAME] [PERSON_NAME] [PERSON_…" at bounding box center [154, 276] width 67 height 17
select select "79775"
click at [120, 268] on select "Select Stylist [PERSON_NAME] [PERSON_NAME] [PERSON_NAME] [PERSON_NAME] [PERSON_…" at bounding box center [154, 276] width 67 height 17
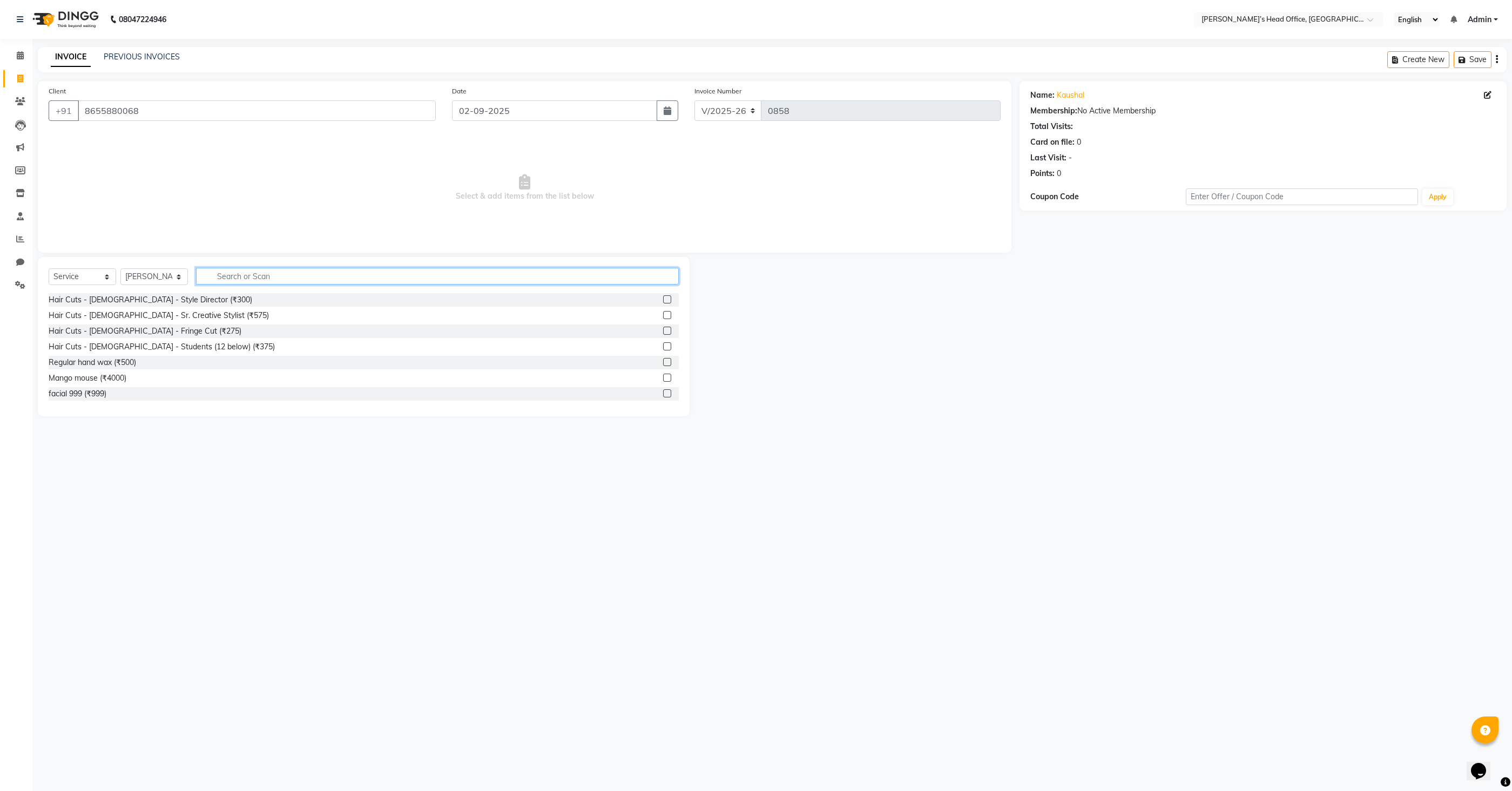
click at [261, 272] on input "text" at bounding box center [438, 276] width 483 height 17
click at [668, 298] on label at bounding box center [667, 299] width 8 height 8
click at [668, 298] on input "checkbox" at bounding box center [667, 300] width 7 height 7
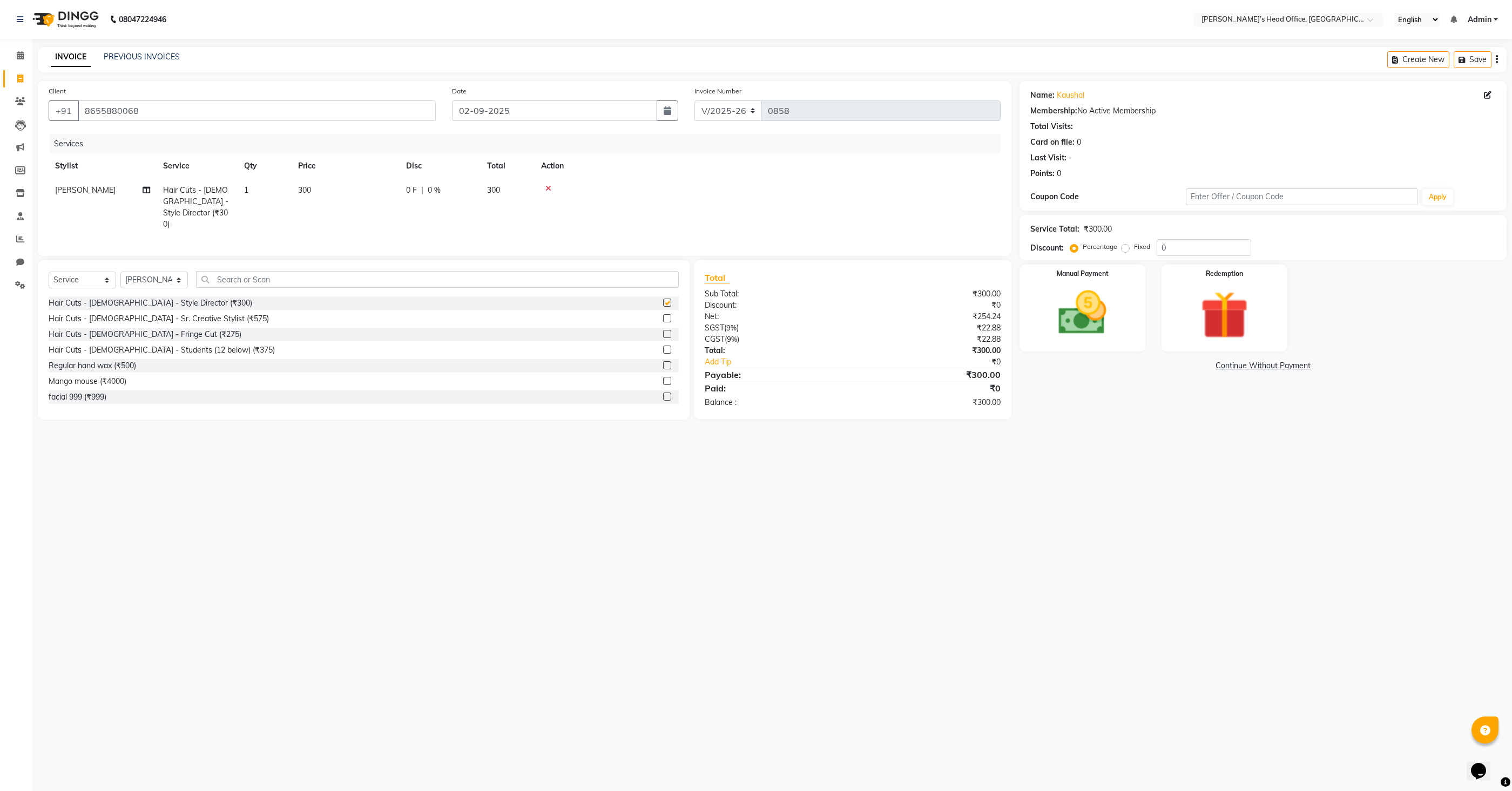
checkbox input "false"
click at [307, 190] on span "300" at bounding box center [304, 190] width 13 height 9
select select "79775"
click at [395, 197] on input "300" at bounding box center [396, 193] width 95 height 17
type input "150"
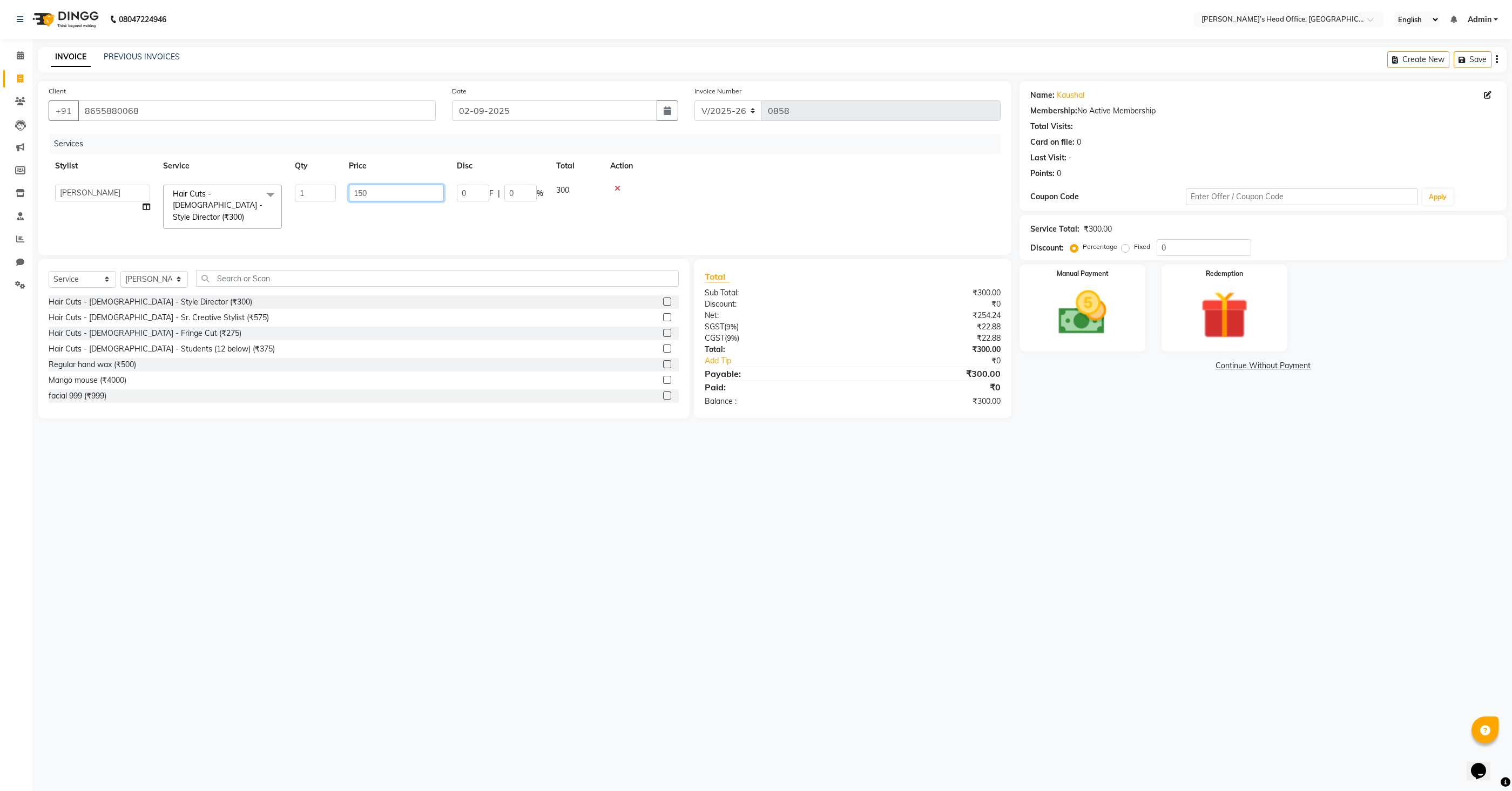
scroll to position [0, 1]
click at [446, 226] on div "Services Stylist Service Qty Price Disc Total Action [PERSON_NAME] Hair Cuts - …" at bounding box center [525, 190] width 952 height 112
click at [1093, 300] on img at bounding box center [1083, 313] width 81 height 58
click at [1224, 367] on span "GPay" at bounding box center [1232, 366] width 22 height 12
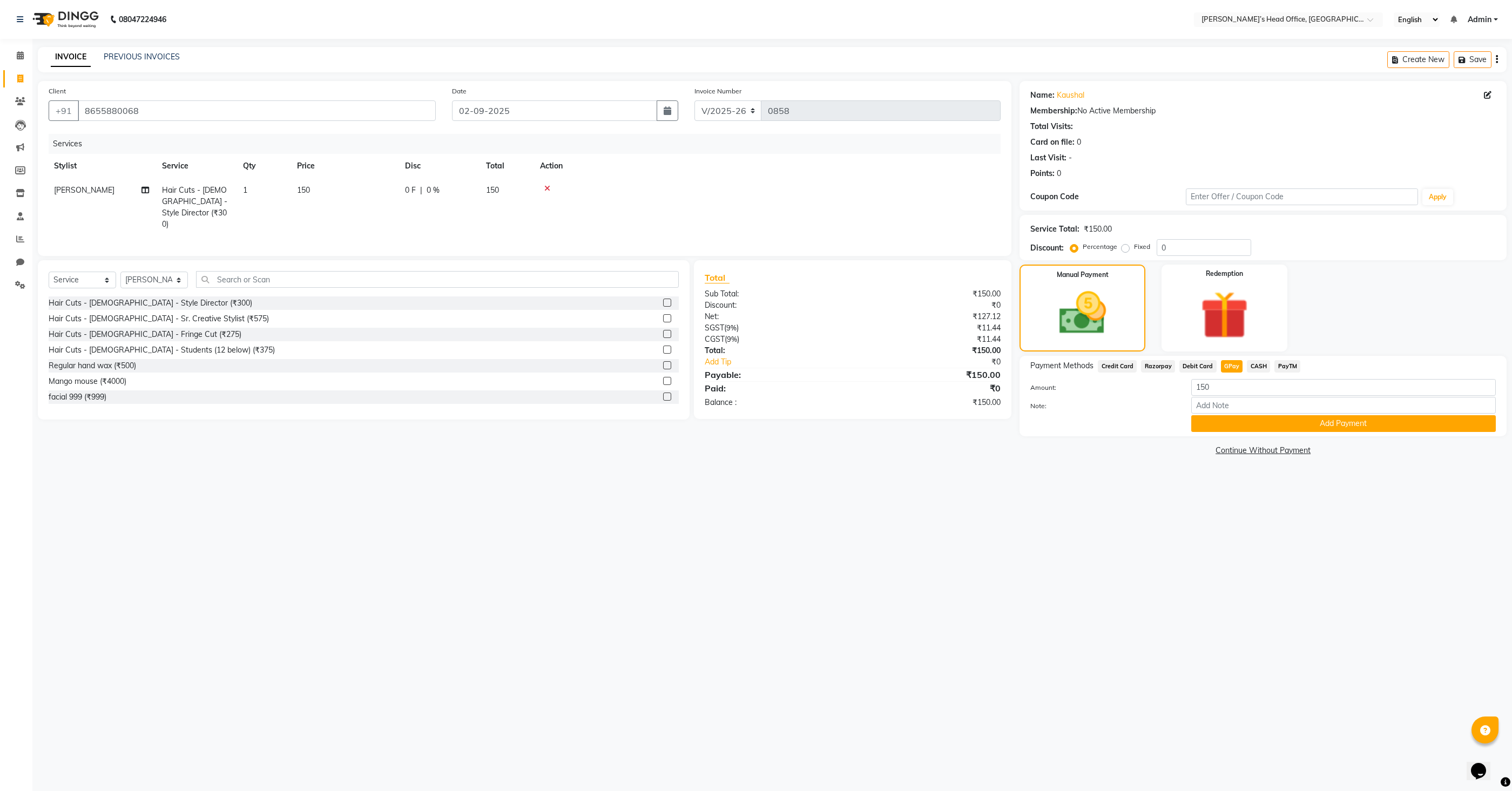
click at [1389, 423] on button "Add Payment" at bounding box center [1343, 423] width 304 height 17
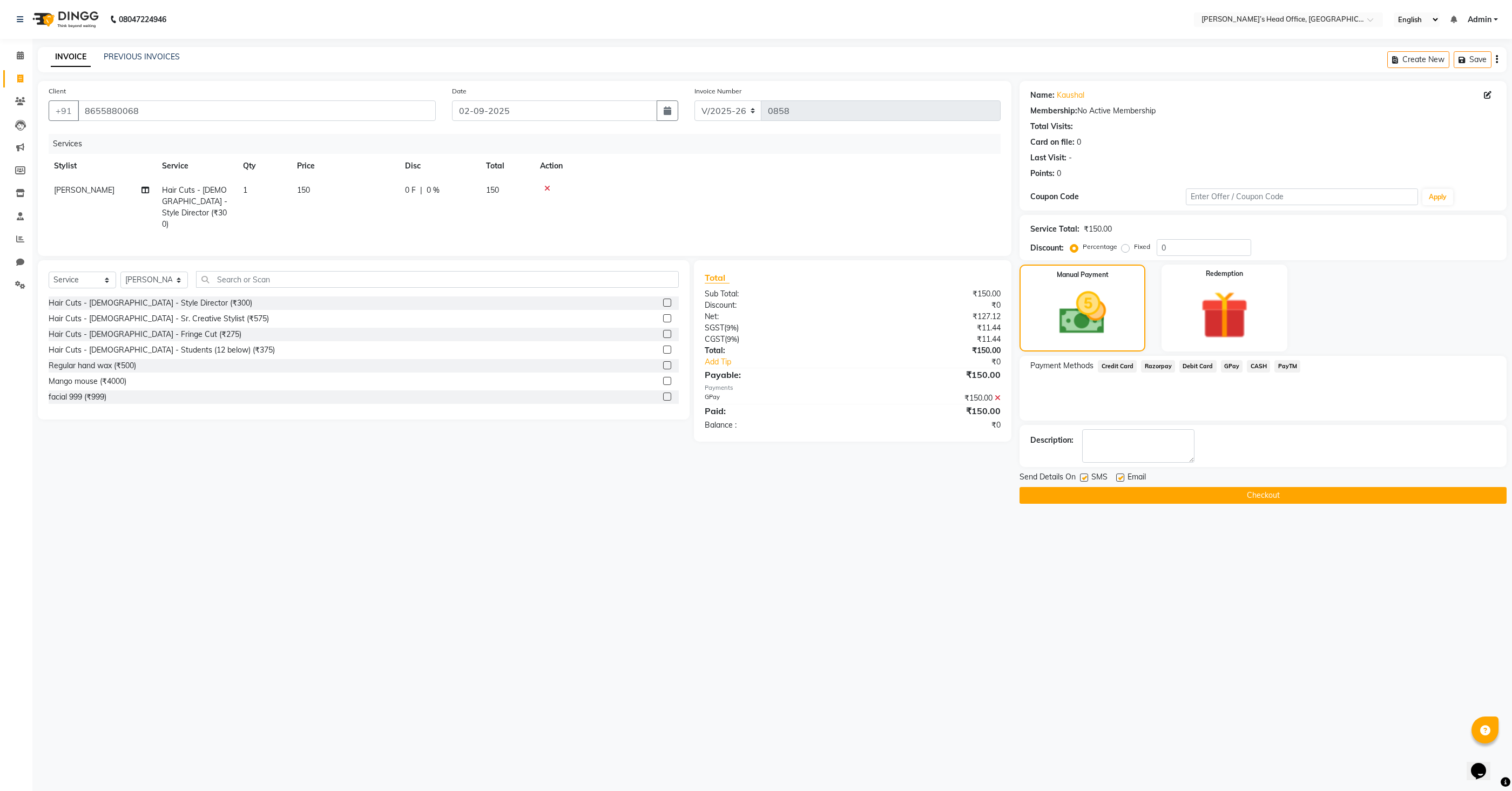
click at [1194, 495] on button "Checkout" at bounding box center [1263, 495] width 487 height 17
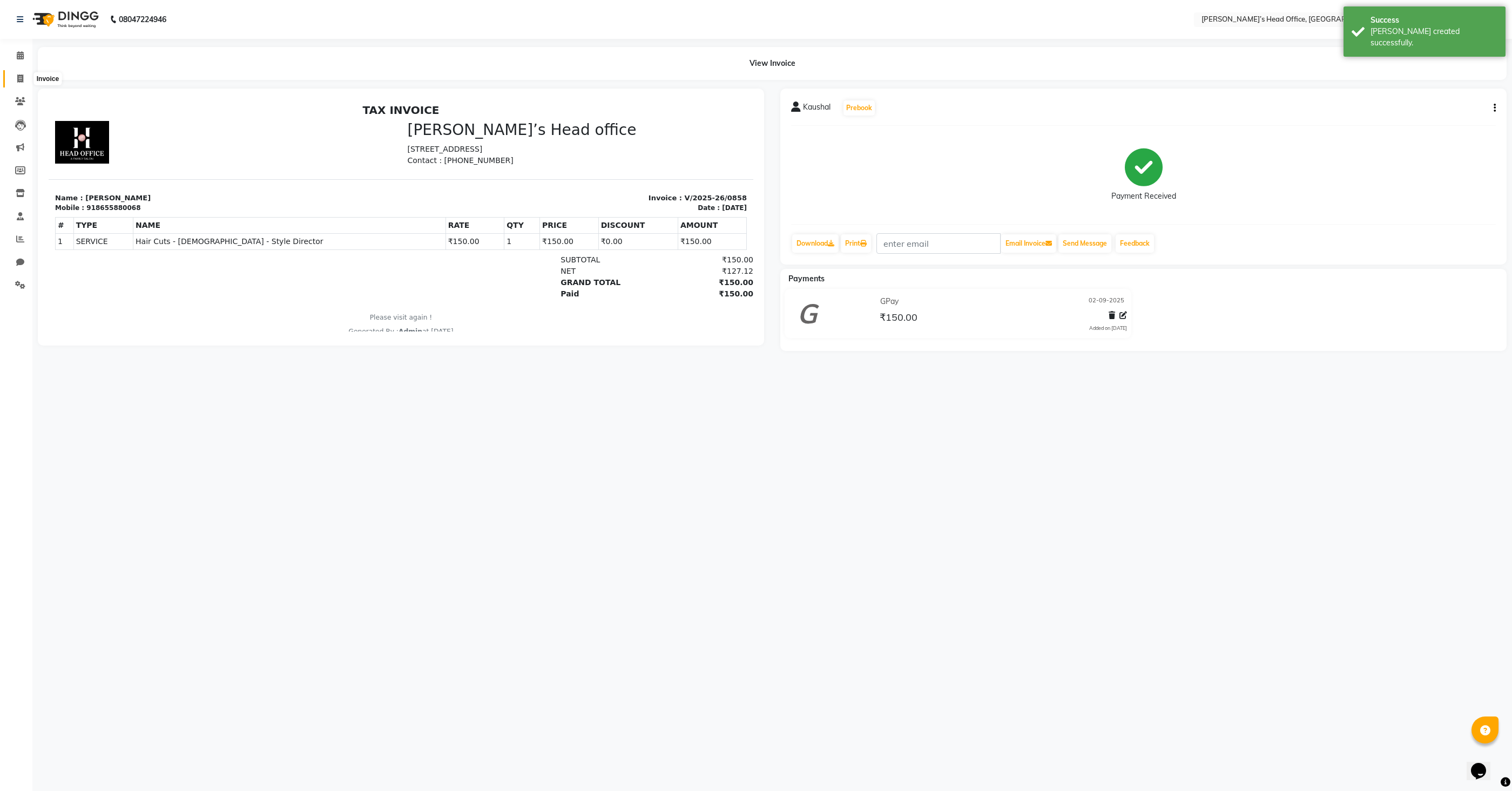
click at [15, 78] on span at bounding box center [20, 79] width 19 height 12
select select "service"
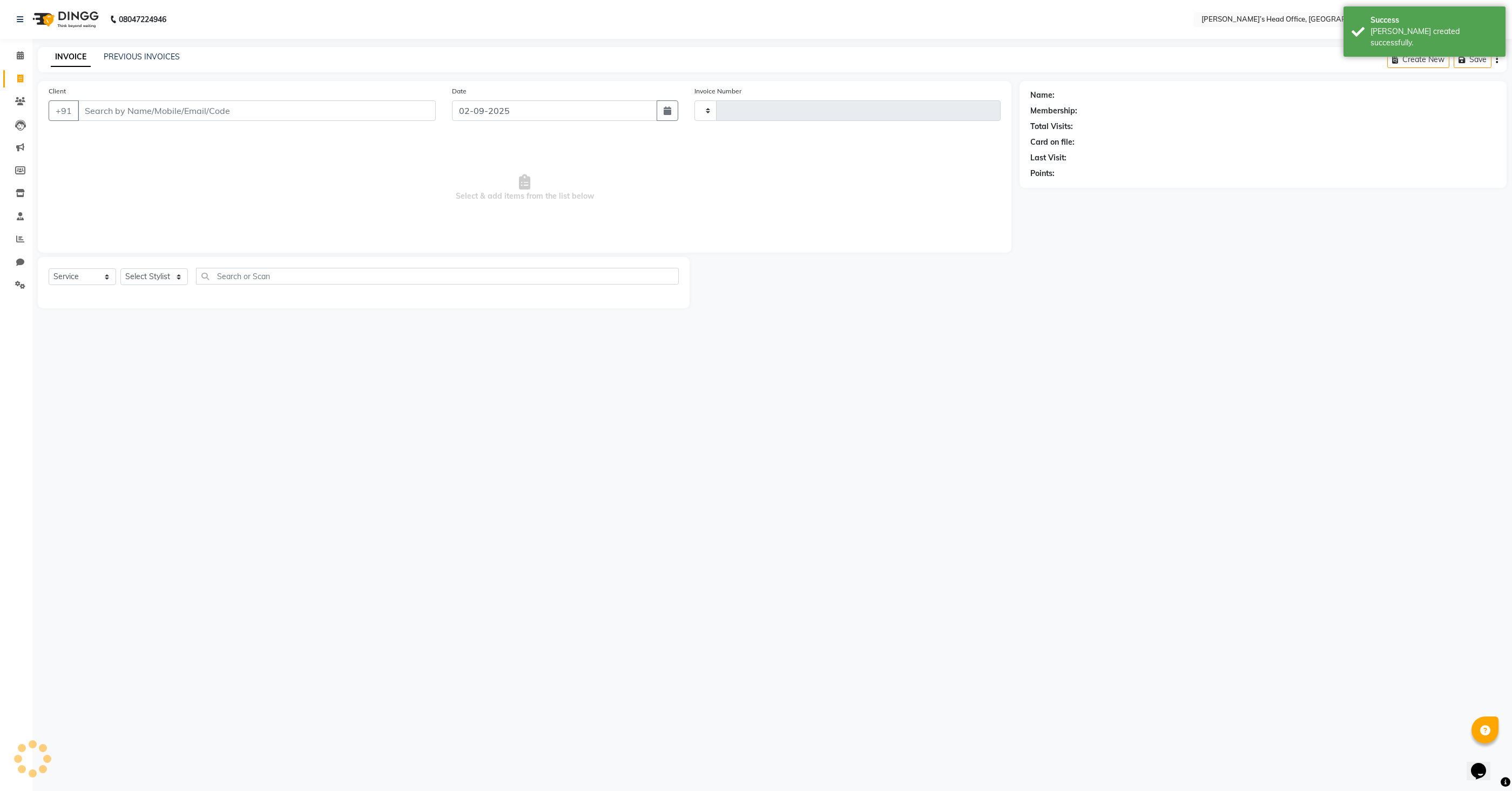
type input "0859"
select select "7682"
click at [22, 59] on icon at bounding box center [20, 55] width 7 height 8
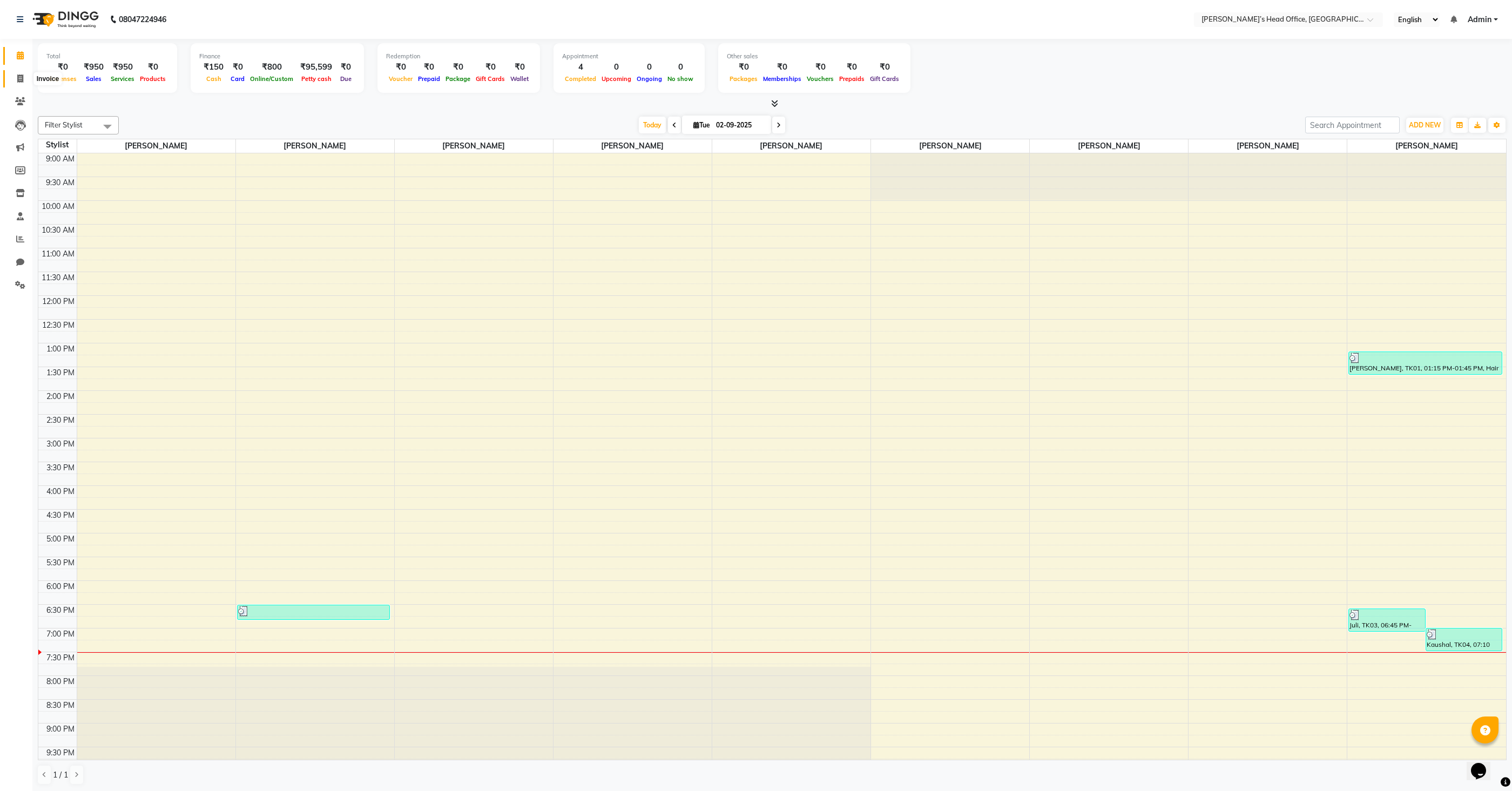
click at [17, 81] on icon at bounding box center [20, 78] width 6 height 8
select select "7682"
select select "service"
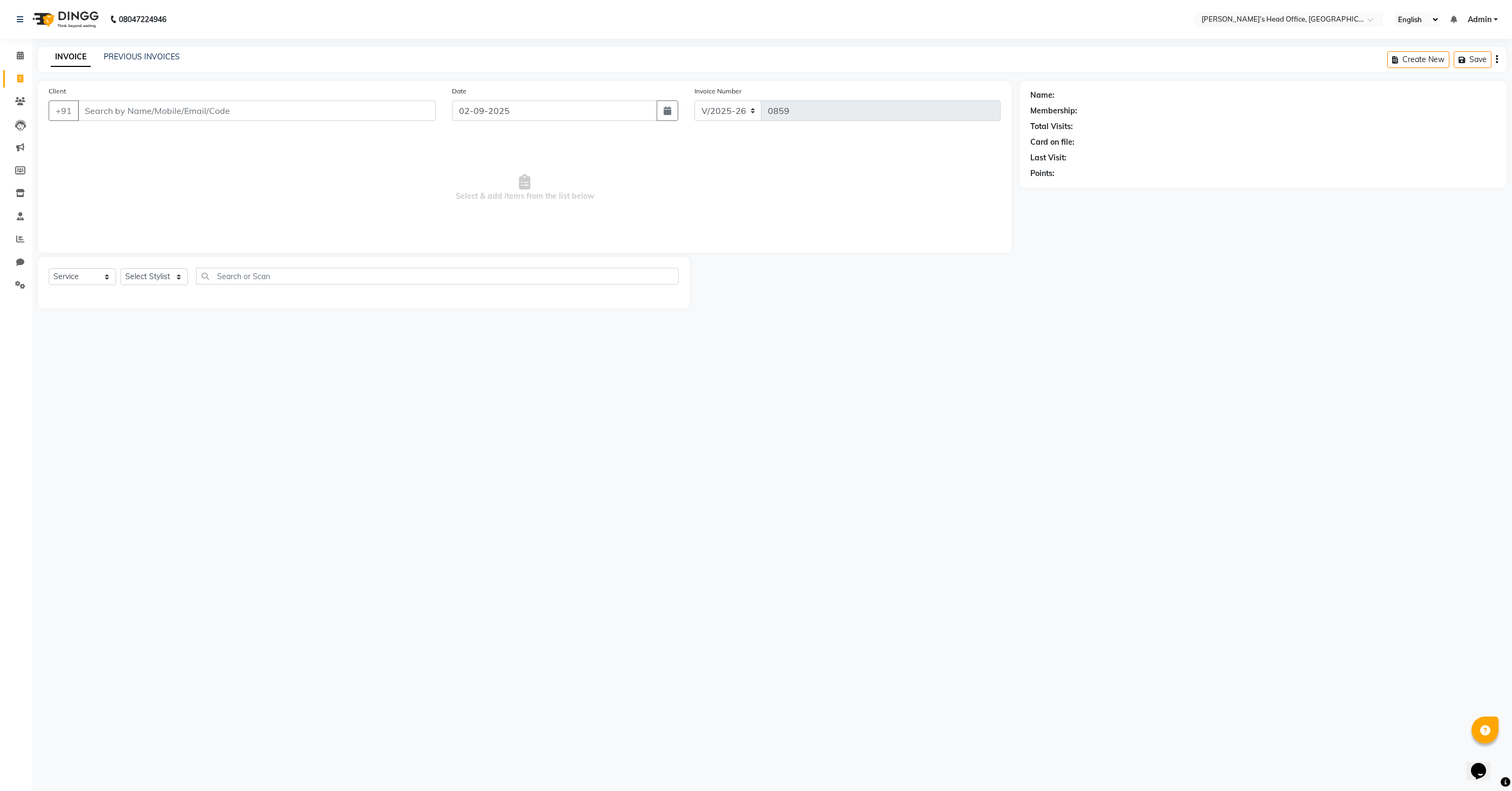
click at [19, 80] on icon at bounding box center [20, 78] width 6 height 8
select select "service"
type input "0859"
select select "7682"
